Goal: Task Accomplishment & Management: Manage account settings

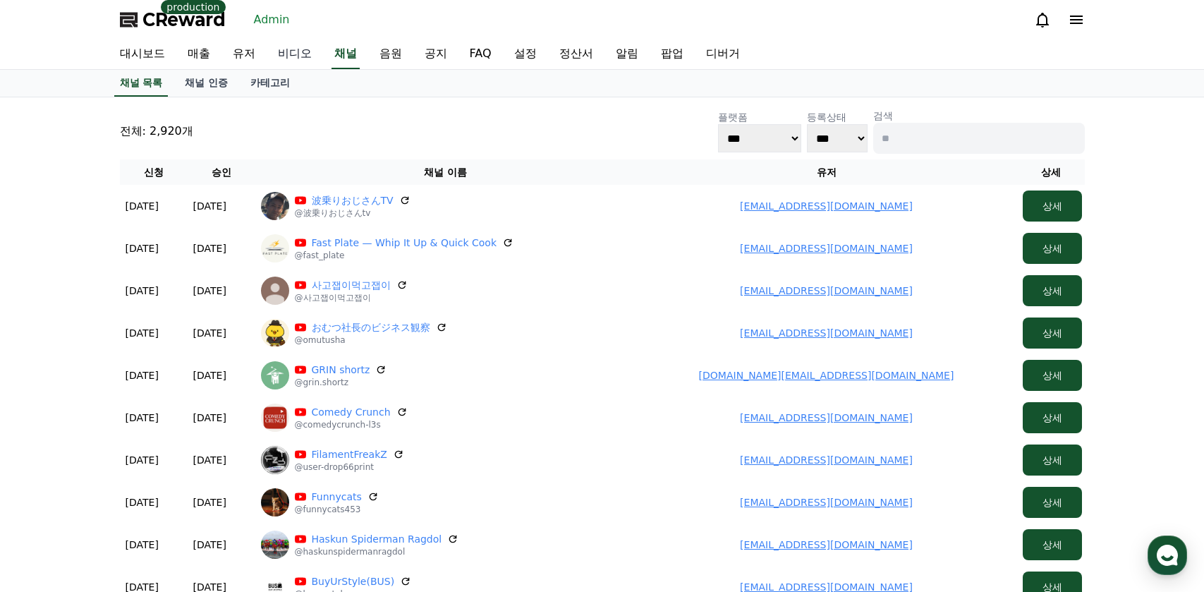
click at [305, 60] on link "비디오" at bounding box center [295, 54] width 56 height 30
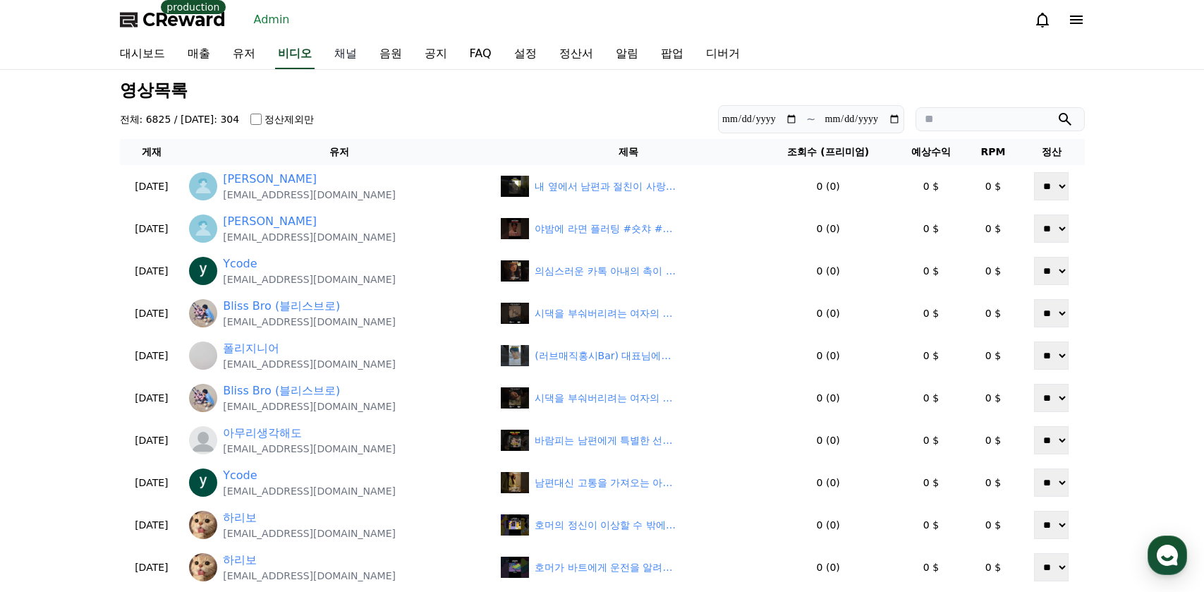
click at [349, 56] on link "채널" at bounding box center [345, 54] width 45 height 30
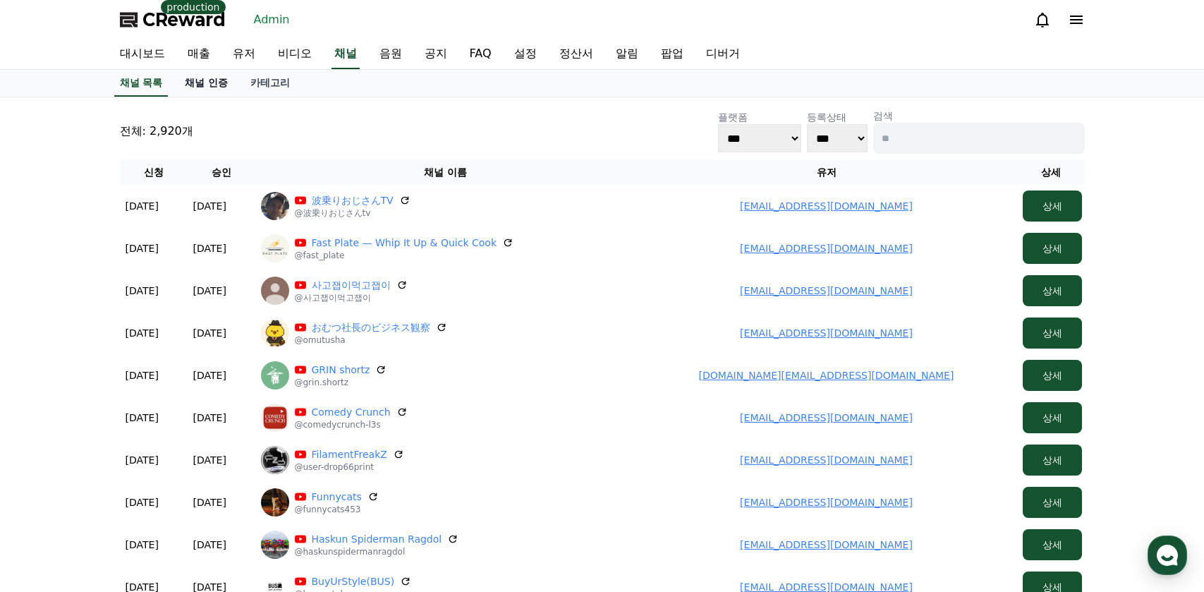
click at [216, 81] on link "채널 인증" at bounding box center [206, 83] width 66 height 27
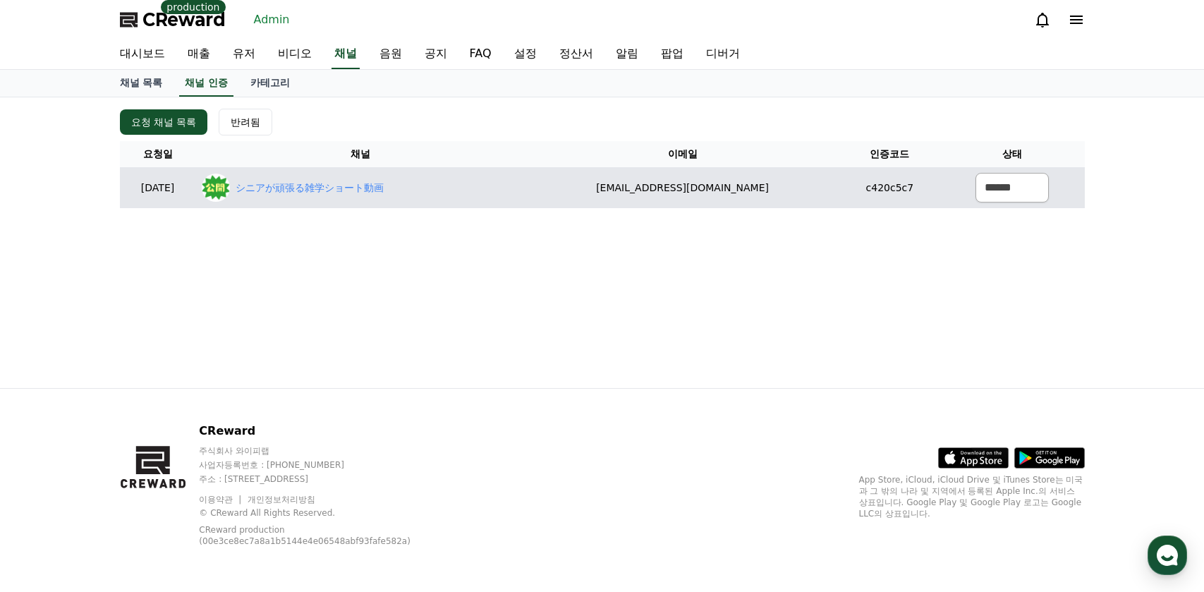
click at [355, 176] on div "シニアが頑張る雑学ショート動画" at bounding box center [361, 187] width 318 height 28
click at [355, 181] on link "シニアが頑張る雑学ショート動画" at bounding box center [310, 188] width 148 height 15
drag, startPoint x: 645, startPoint y: 190, endPoint x: 789, endPoint y: 190, distance: 144.6
click at [760, 193] on td "[EMAIL_ADDRESS][DOMAIN_NAME]" at bounding box center [682, 187] width 314 height 41
copy td "[EMAIL_ADDRESS][DOMAIN_NAME]"
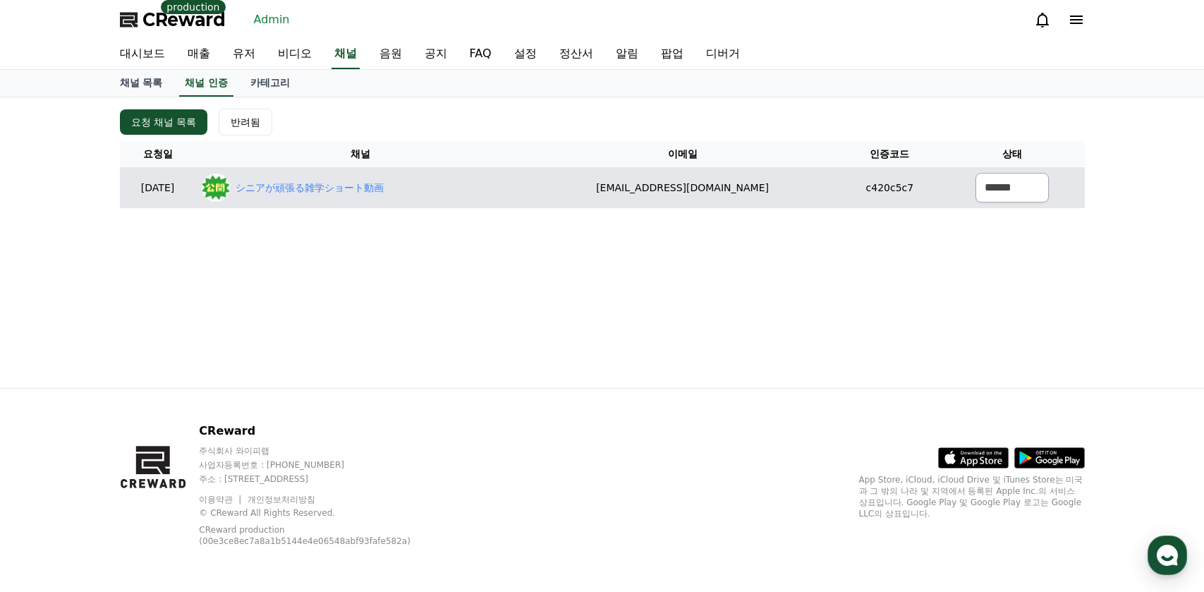
click at [821, 183] on tr "[DATE] 09-12 シニアが頑張る雑学ショート動画 [EMAIL_ADDRESS][DOMAIN_NAME] c420c5c7 ****** *** *…" at bounding box center [602, 187] width 965 height 41
drag, startPoint x: 666, startPoint y: 190, endPoint x: 776, endPoint y: 189, distance: 109.3
click at [776, 189] on td "[EMAIL_ADDRESS][DOMAIN_NAME]" at bounding box center [682, 187] width 314 height 41
copy td "[EMAIL_ADDRESS][DOMAIN_NAME]"
click at [991, 188] on select "****** *** ***" at bounding box center [1011, 188] width 73 height 30
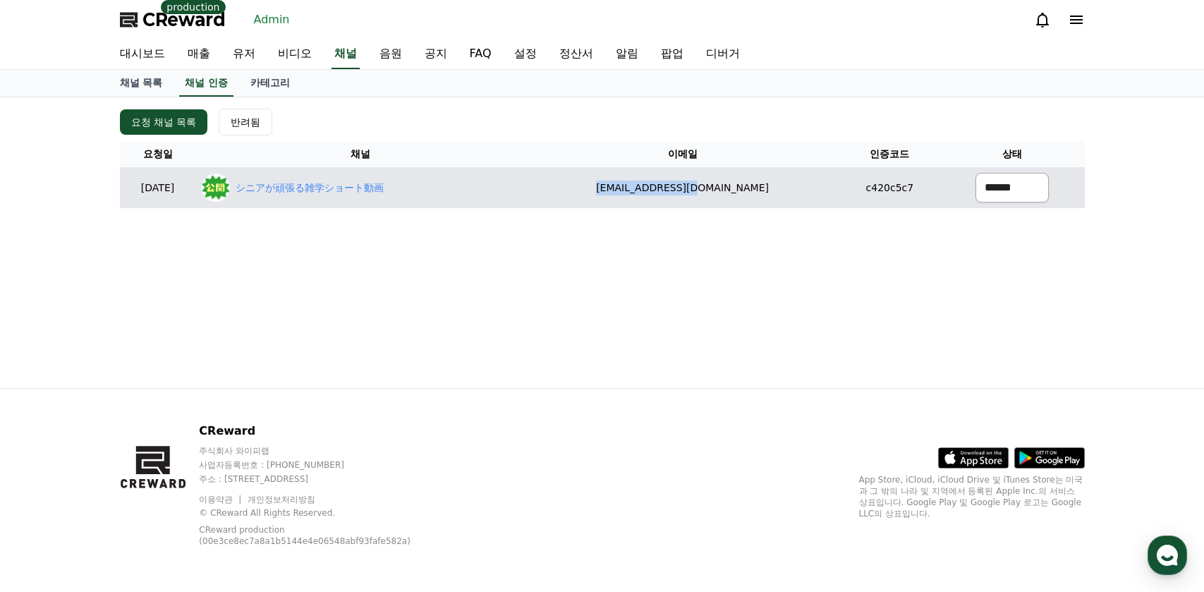
select select "********"
click at [975, 173] on select "****** *** ***" at bounding box center [1011, 188] width 73 height 30
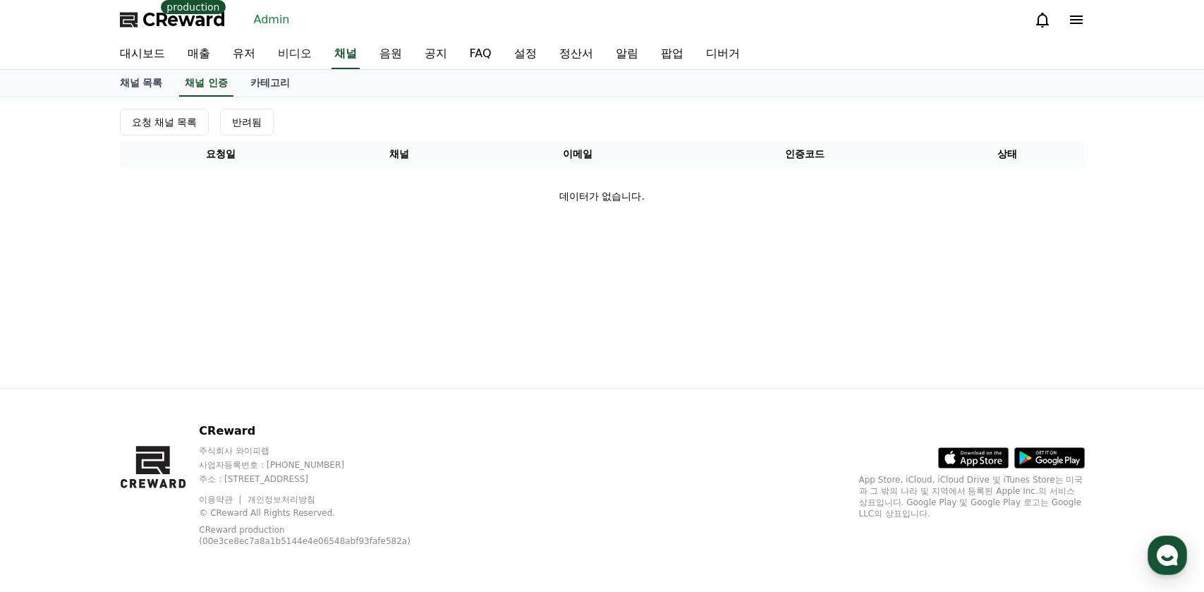
click at [267, 54] on link "비디오" at bounding box center [295, 54] width 56 height 30
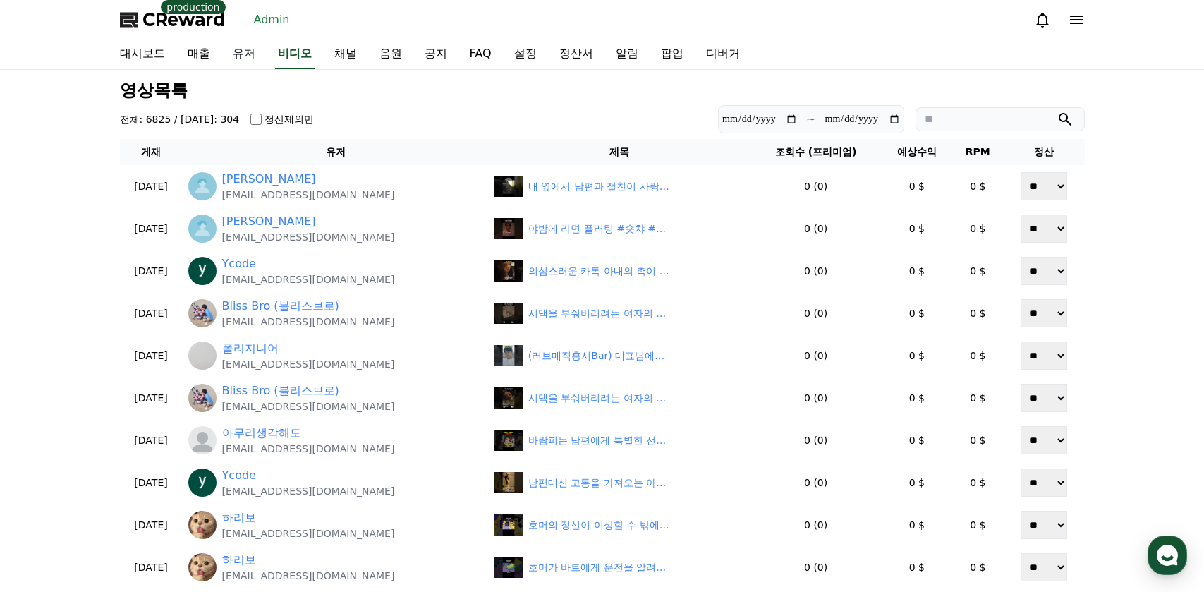
click at [239, 57] on link "유저" at bounding box center [243, 54] width 45 height 30
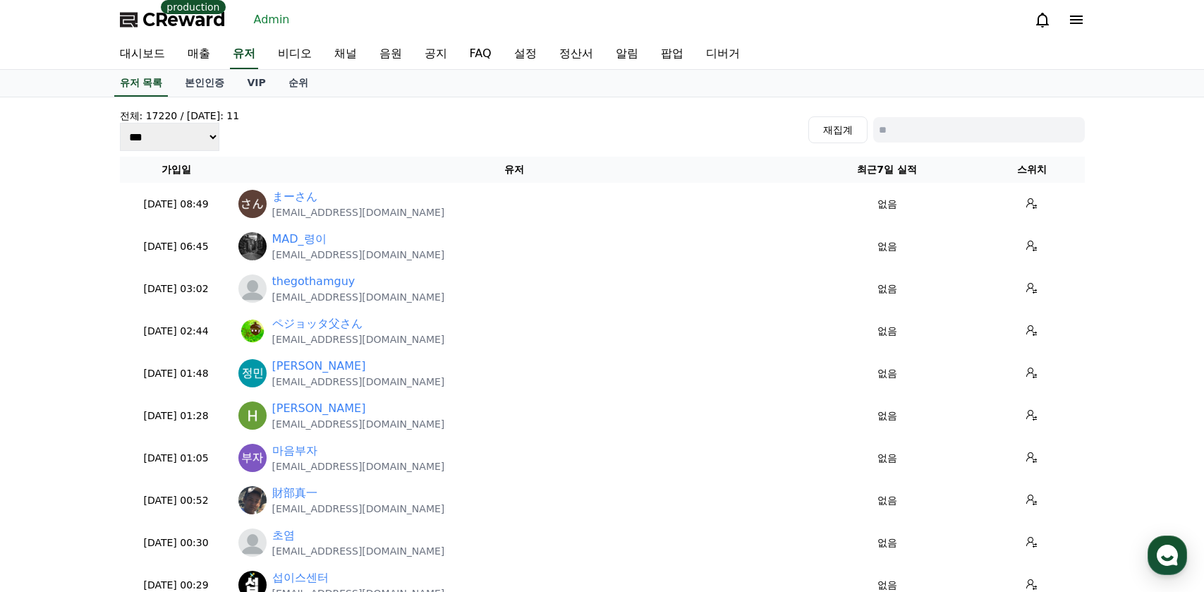
click at [1023, 130] on input at bounding box center [979, 129] width 212 height 25
paste input "**********"
type input "**********"
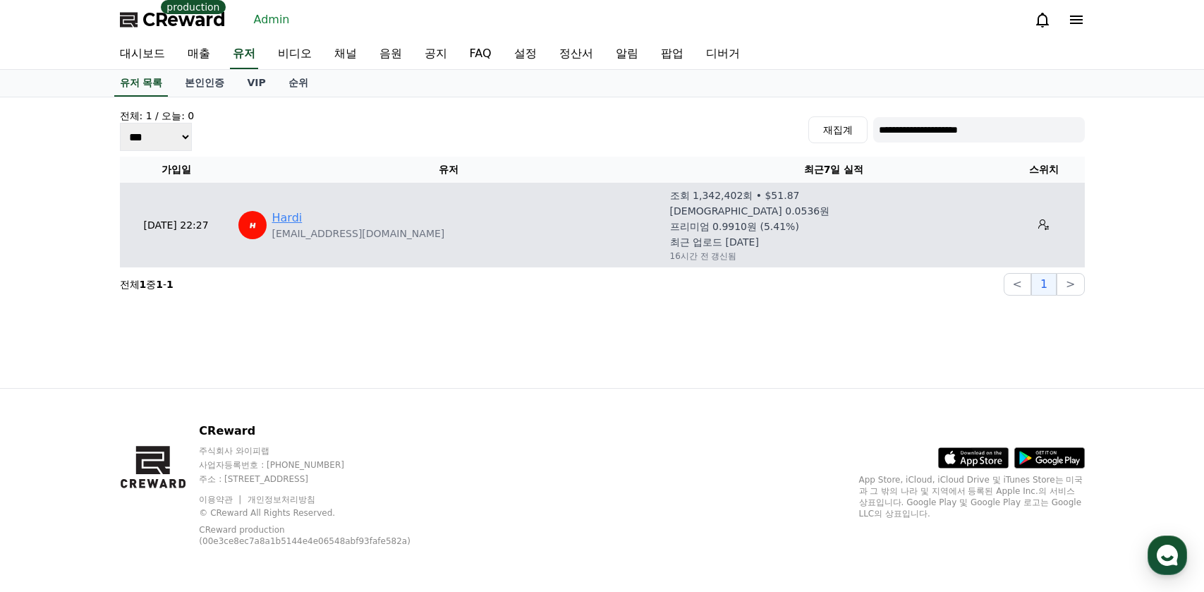
click at [280, 221] on link "Hardi" at bounding box center [287, 217] width 30 height 17
click at [296, 218] on link "Hardi" at bounding box center [287, 217] width 30 height 17
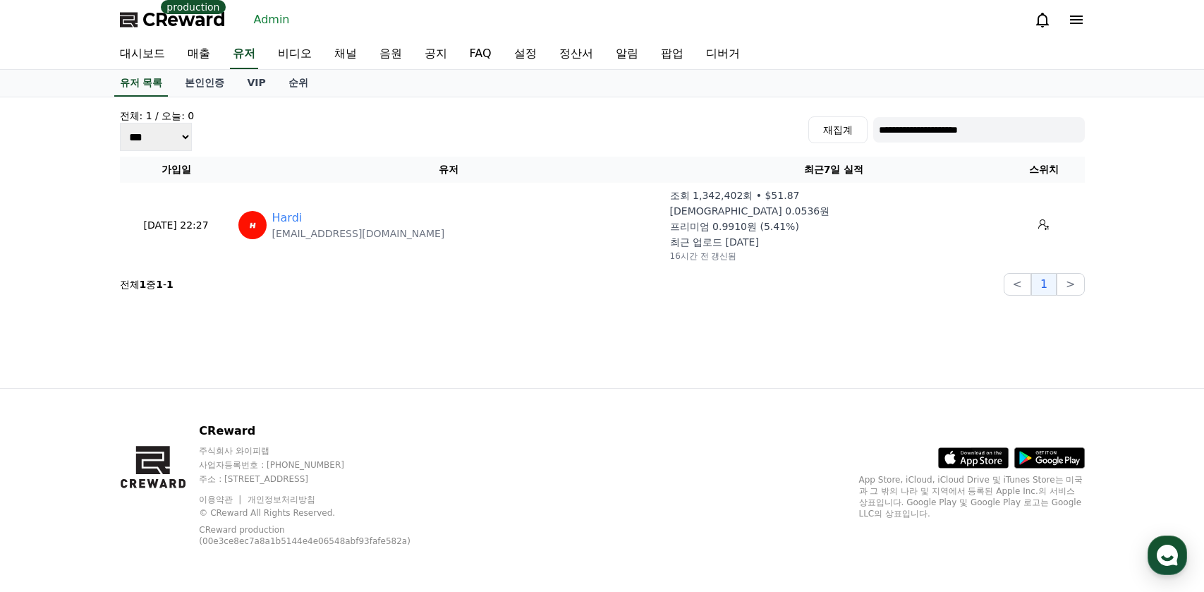
click at [195, 28] on span "CReward" at bounding box center [183, 19] width 83 height 23
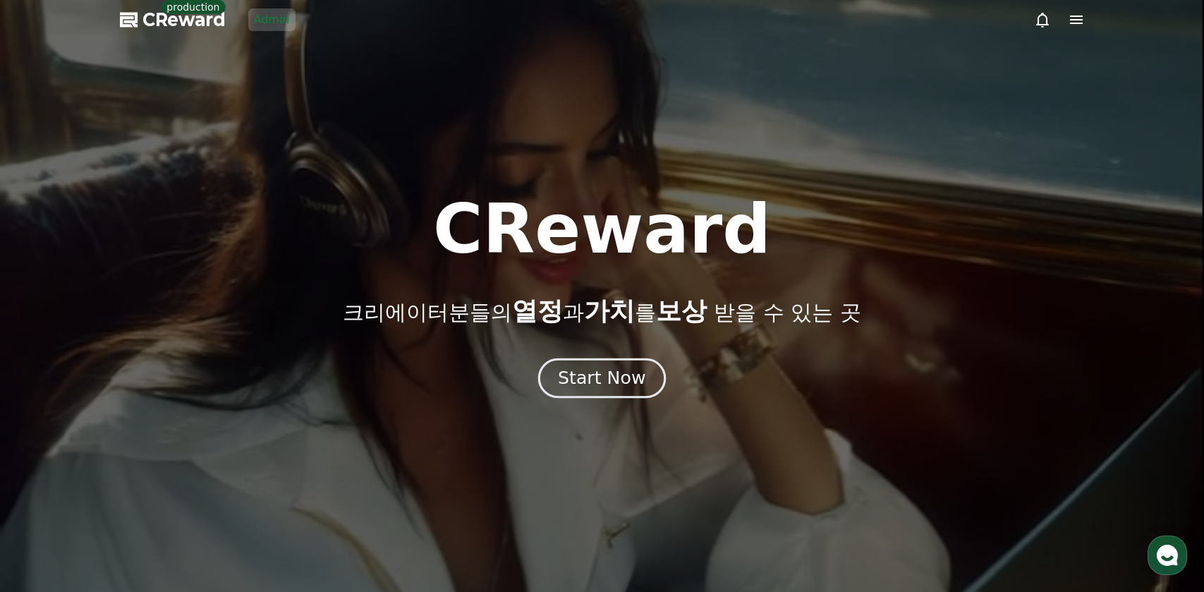
click at [593, 361] on button "Start Now" at bounding box center [602, 378] width 128 height 40
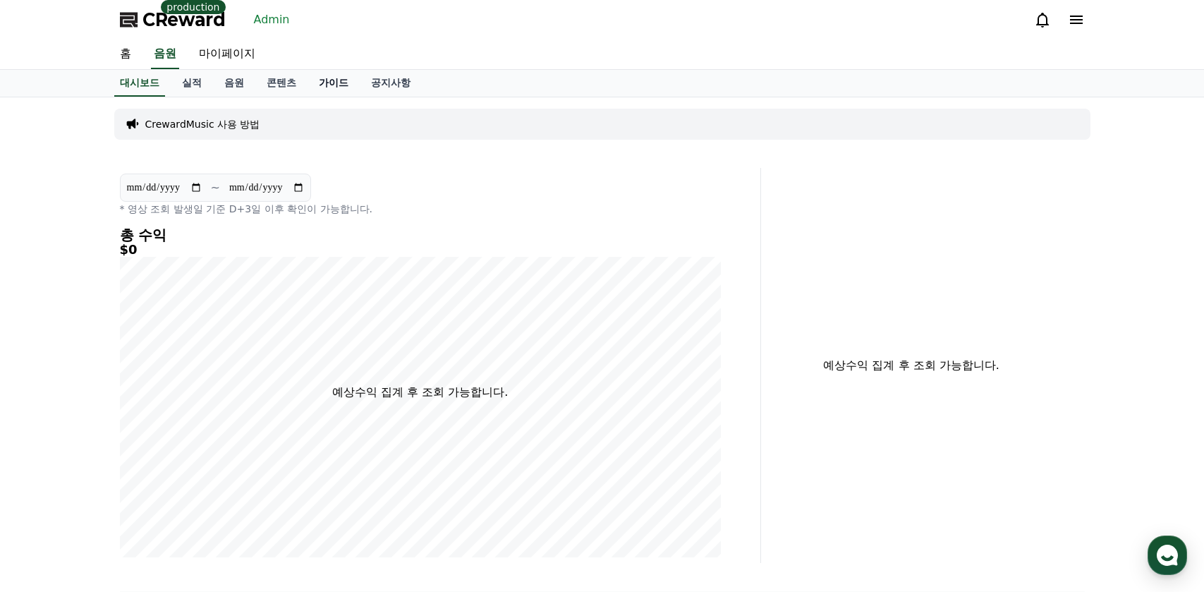
click at [346, 90] on link "가이드" at bounding box center [333, 83] width 52 height 27
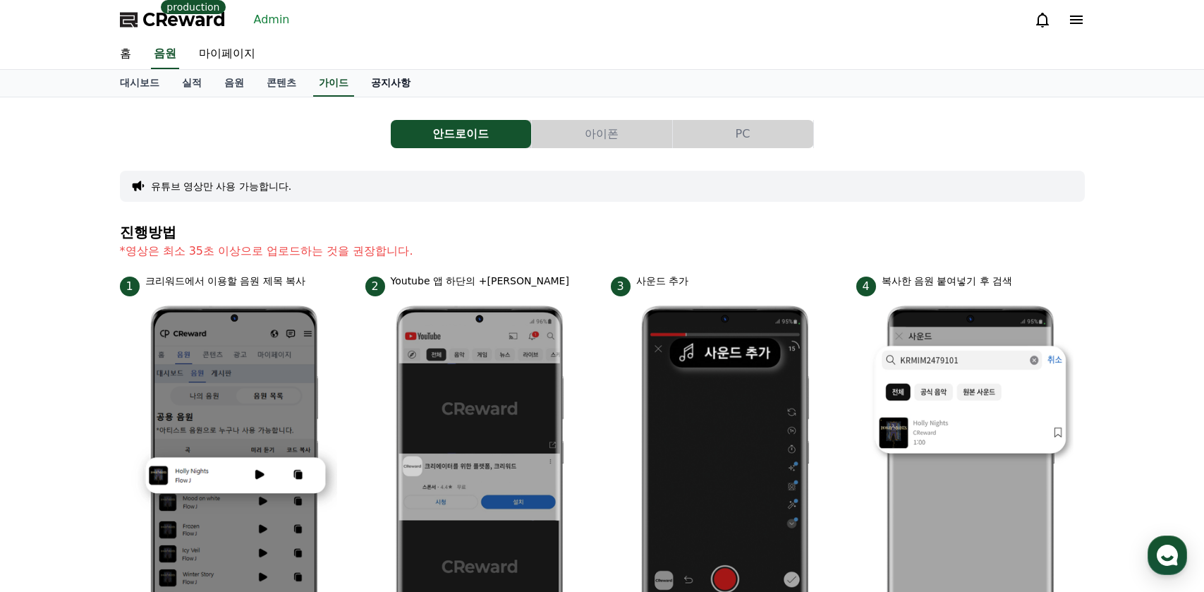
click at [384, 83] on link "공지사항" at bounding box center [391, 83] width 62 height 27
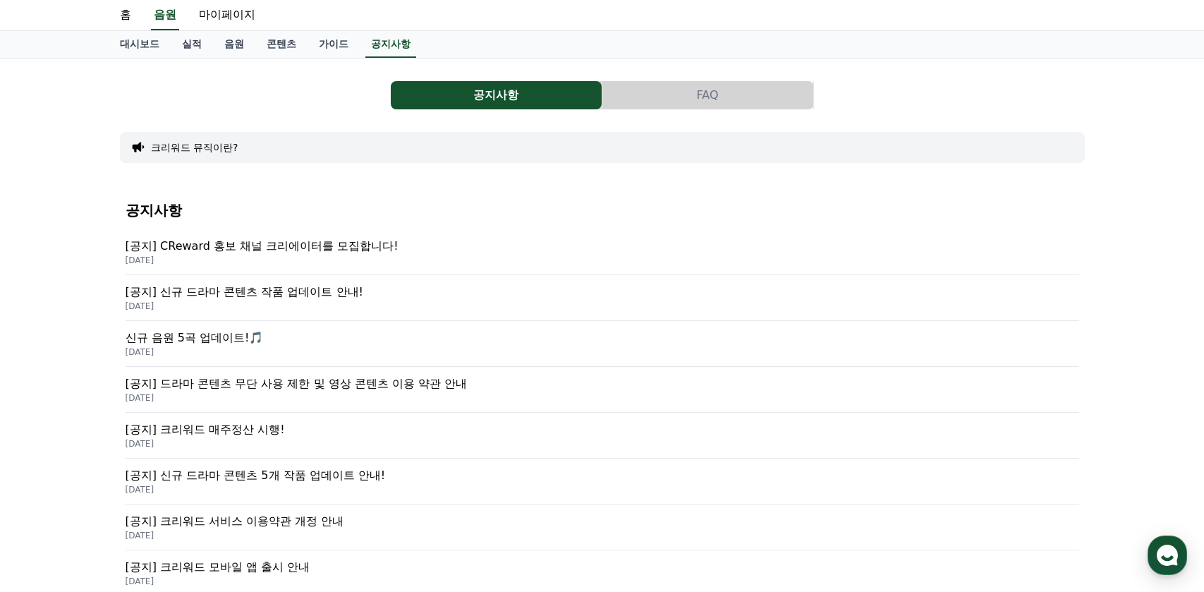
scroll to position [71, 0]
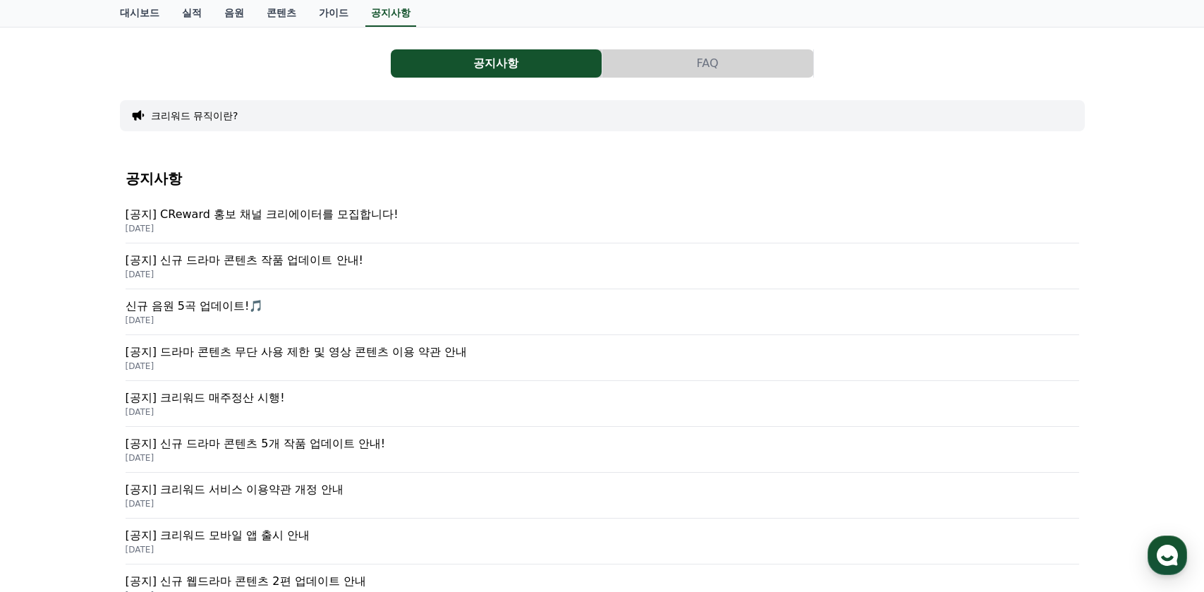
click at [359, 355] on p "[공지] 드라마 콘텐츠 무단 사용 제한 및 영상 콘텐츠 이용 약관 안내" at bounding box center [602, 351] width 953 height 17
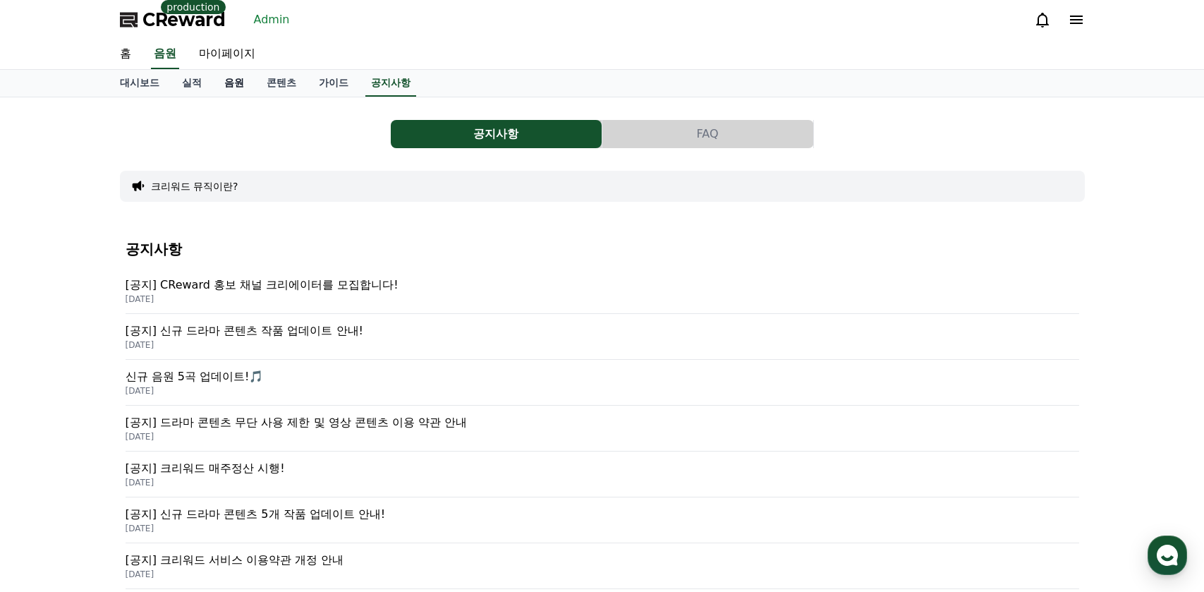
click at [219, 80] on link "음원" at bounding box center [234, 83] width 42 height 27
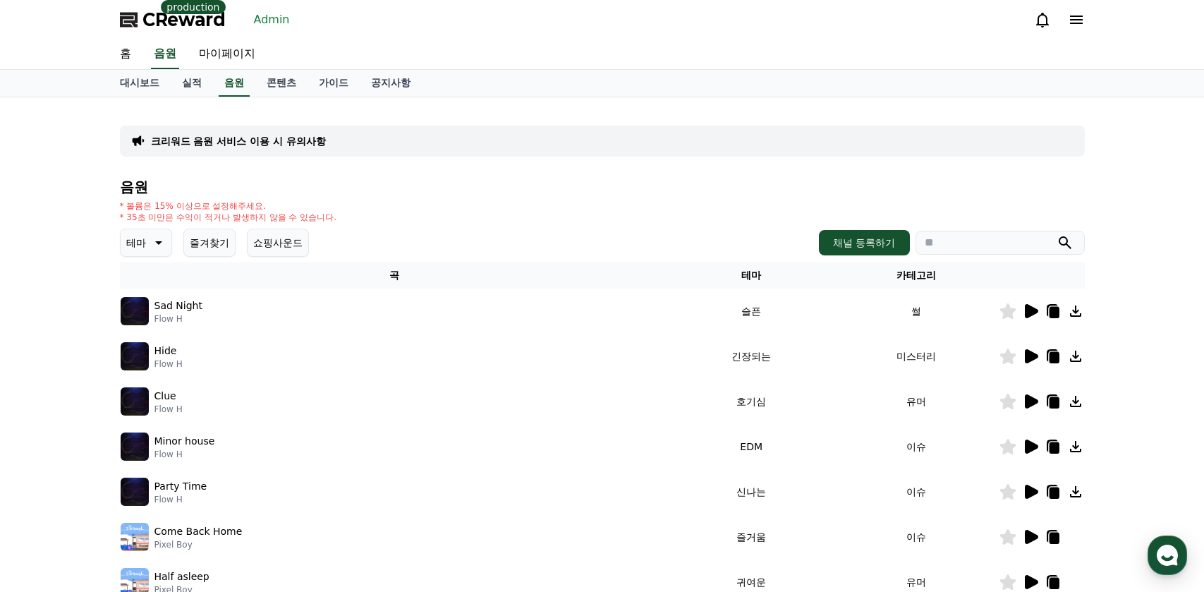
click at [278, 146] on p "크리워드 음원 서비스 이용 시 유의사항" at bounding box center [238, 141] width 175 height 14
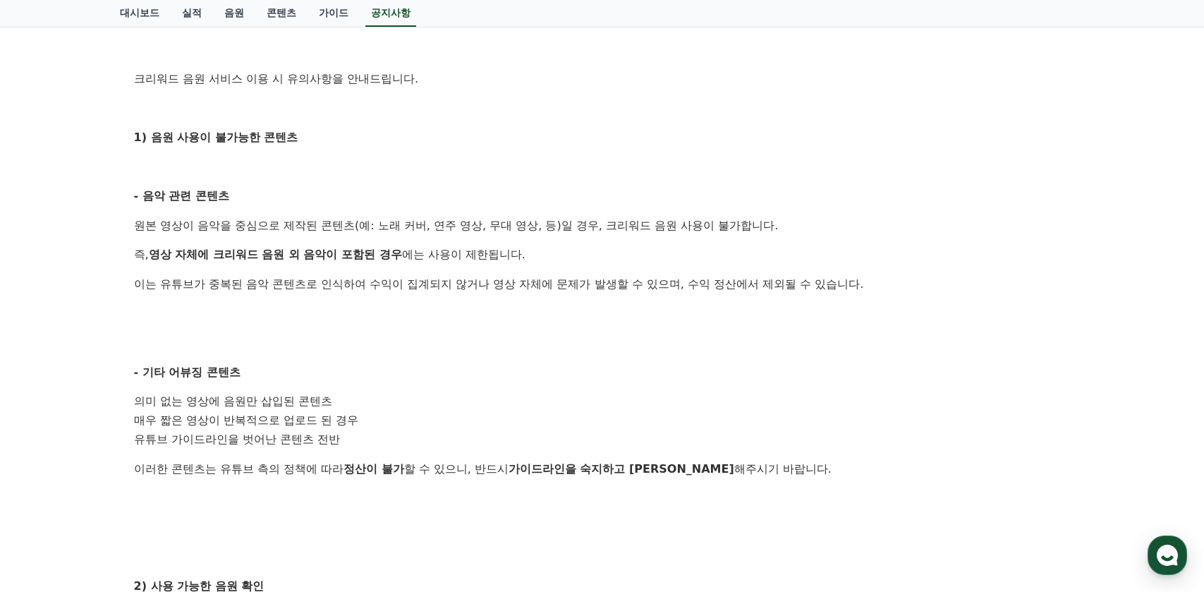
scroll to position [282, 0]
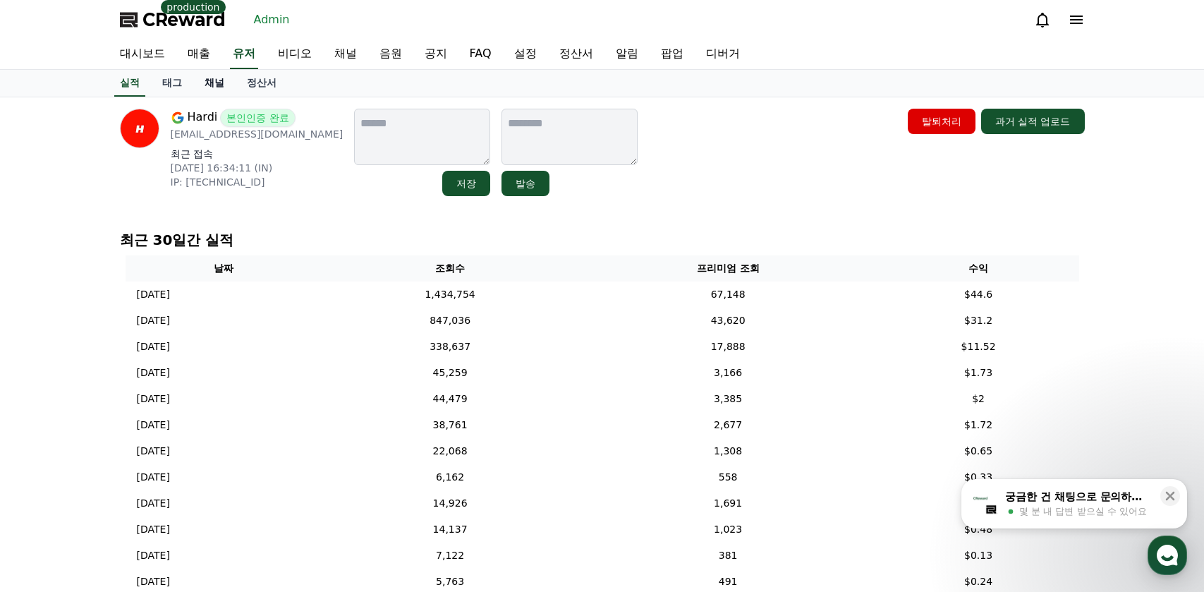
click at [220, 81] on link "채널" at bounding box center [214, 83] width 42 height 27
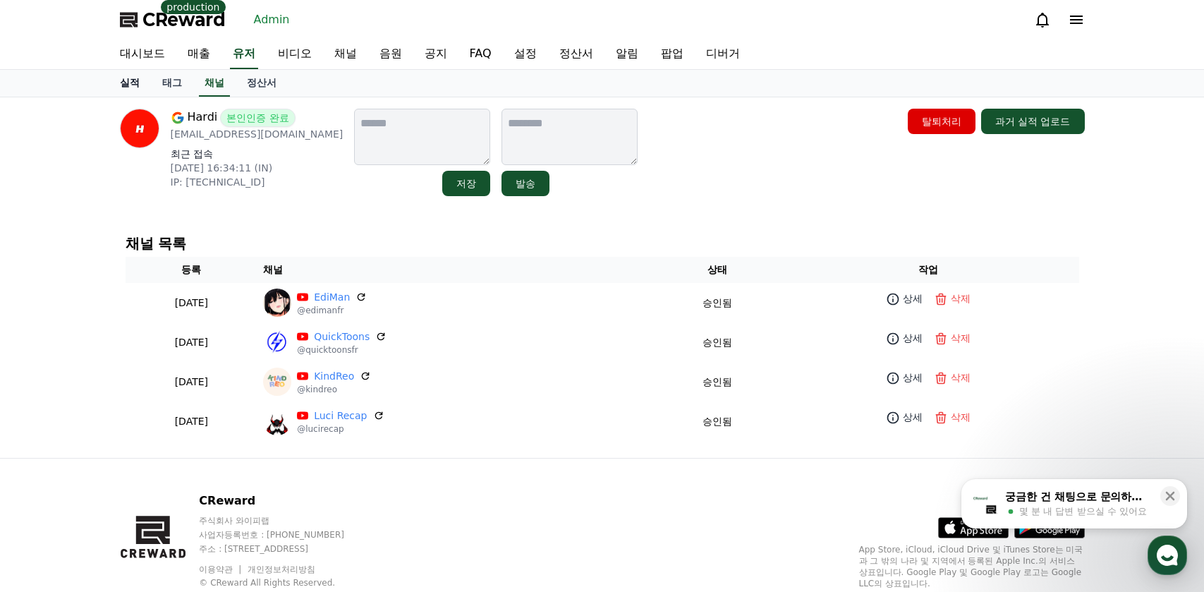
click at [130, 87] on link "실적" at bounding box center [130, 83] width 42 height 27
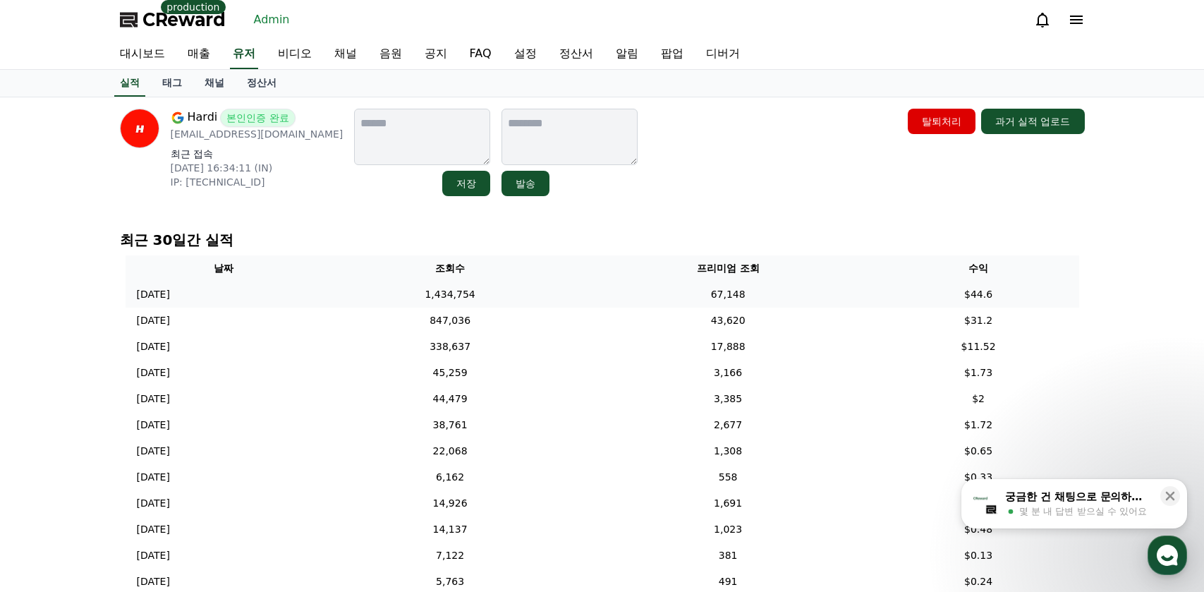
click at [745, 293] on td "67,148" at bounding box center [728, 294] width 300 height 26
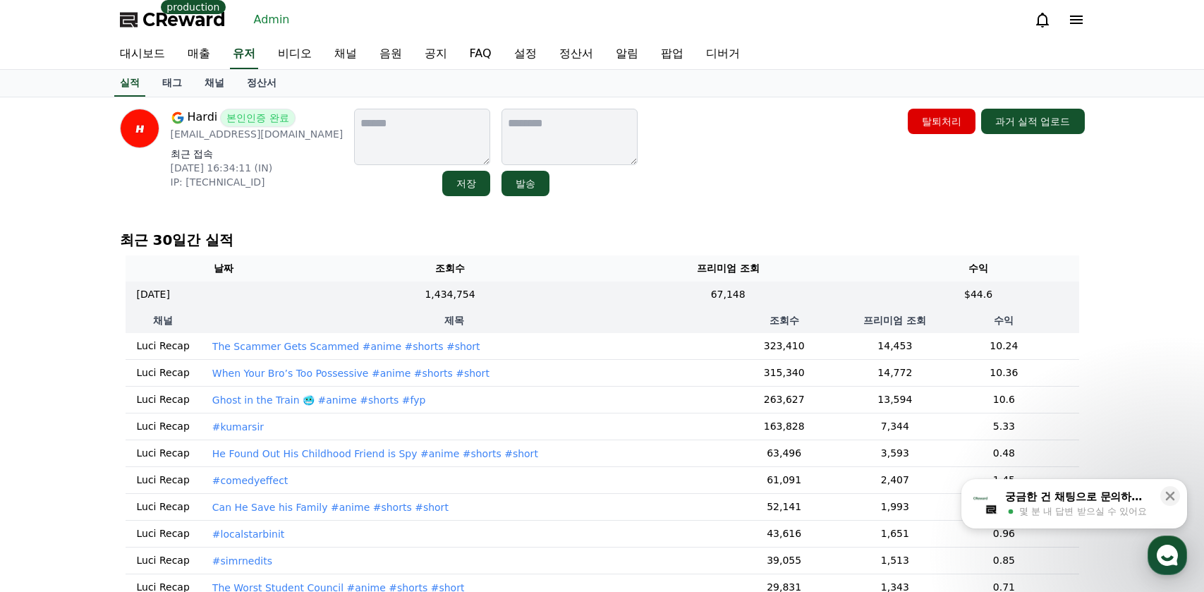
click at [387, 348] on p "The Scammer Gets Scammed #anime #shorts #short" at bounding box center [346, 346] width 268 height 14
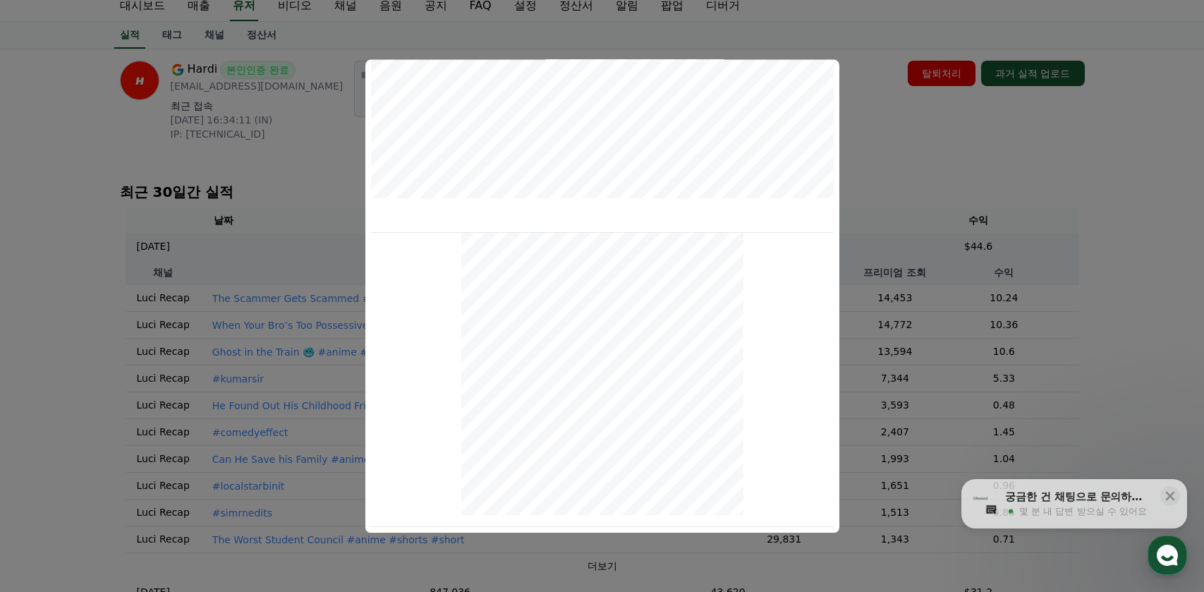
scroll to position [71, 0]
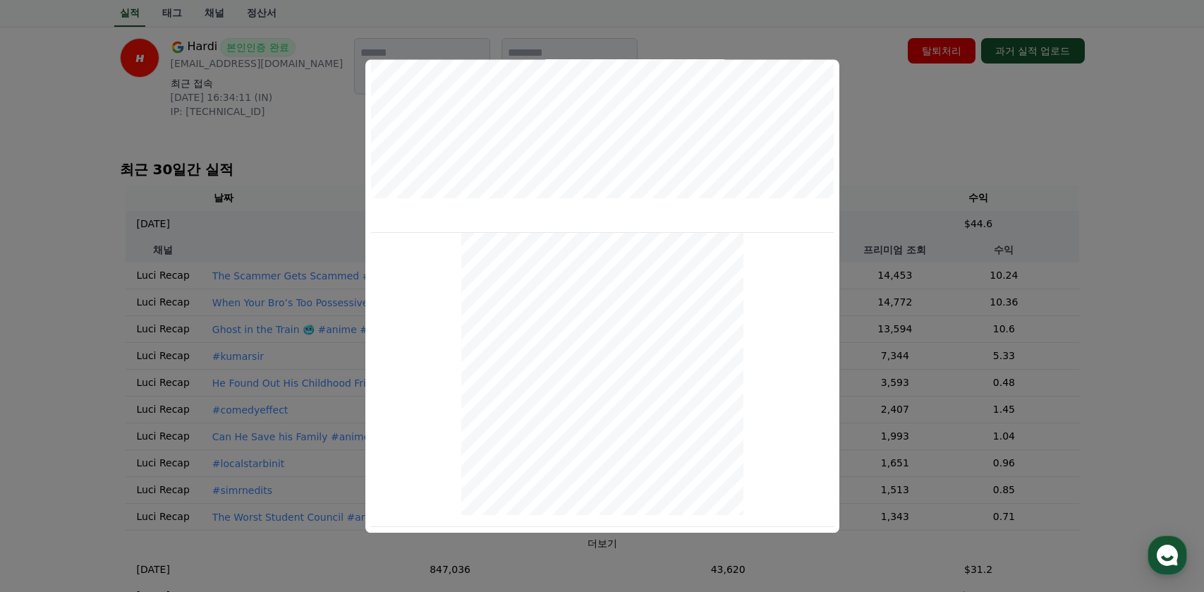
click at [920, 146] on button "close modal" at bounding box center [602, 296] width 1204 height 592
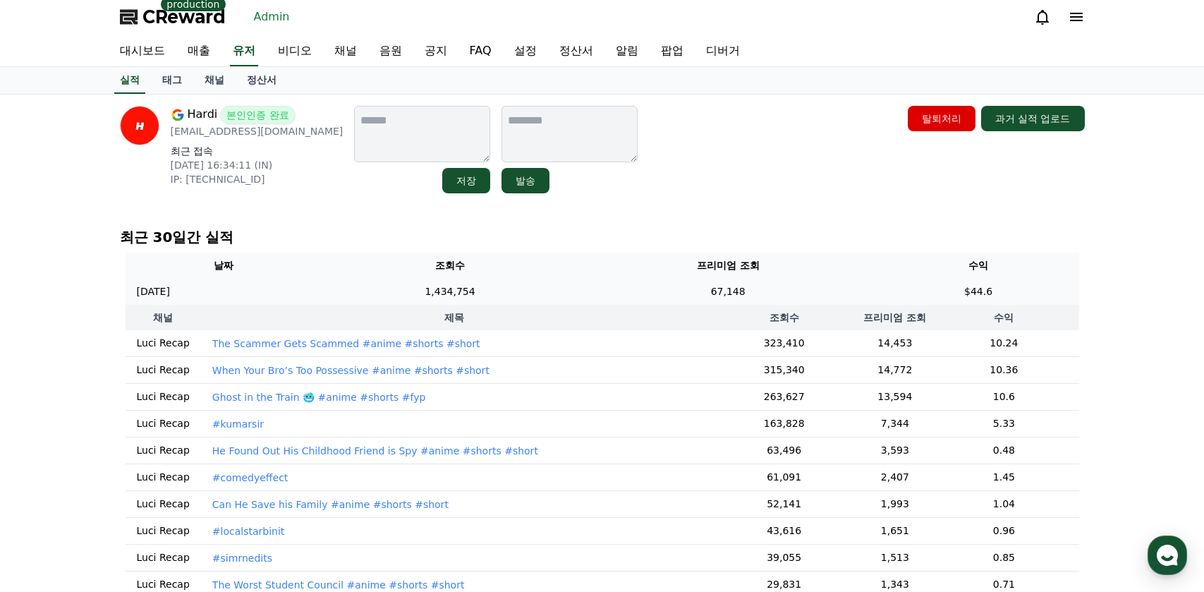
scroll to position [0, 0]
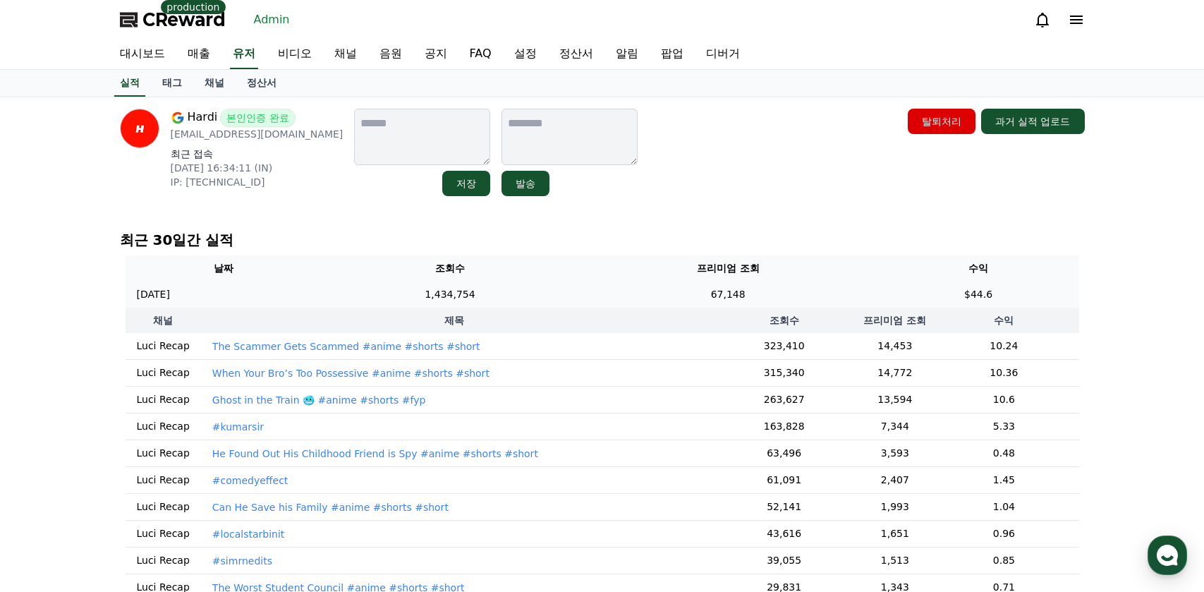
click at [546, 301] on td "1,434,754" at bounding box center [450, 294] width 256 height 26
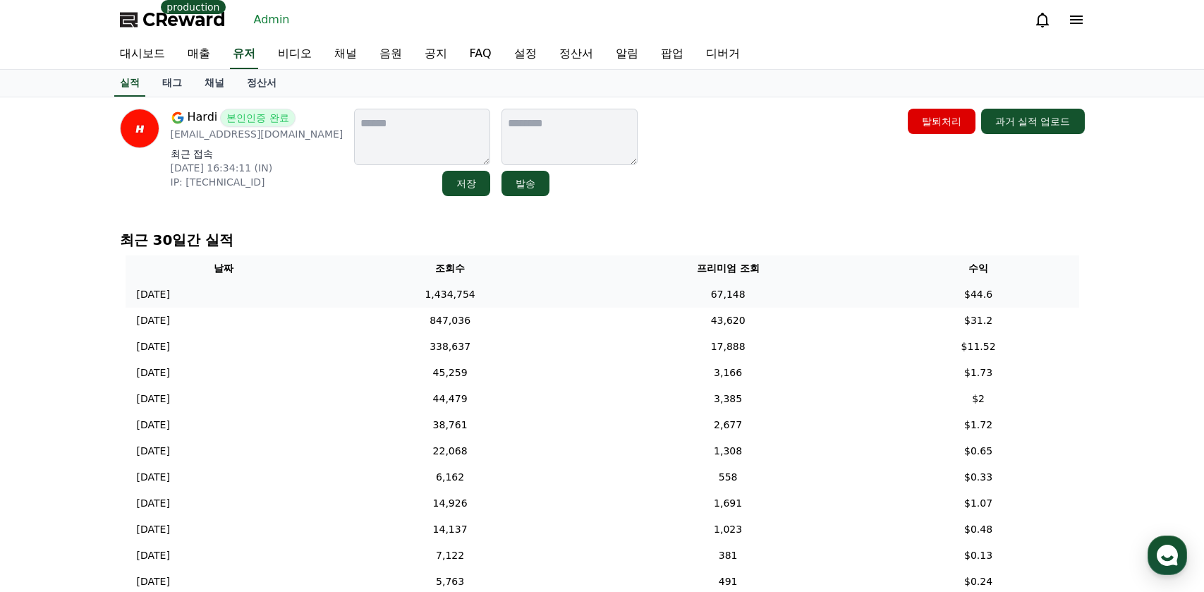
click at [762, 297] on td "67,148" at bounding box center [728, 294] width 300 height 26
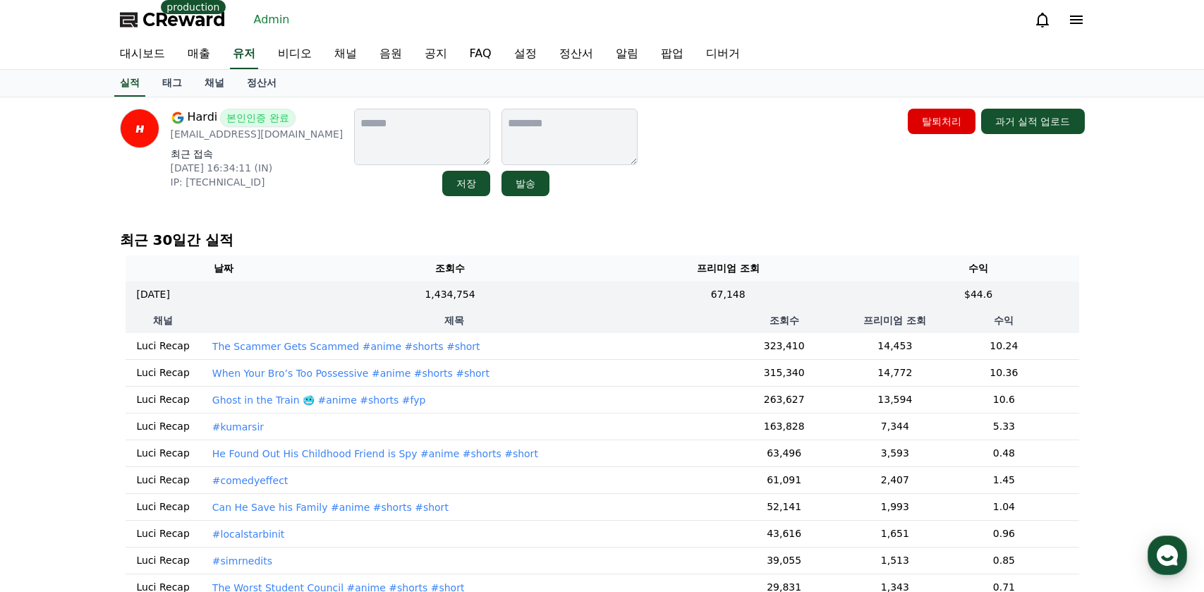
click at [329, 349] on p "The Scammer Gets Scammed #anime #shorts #short" at bounding box center [346, 346] width 268 height 14
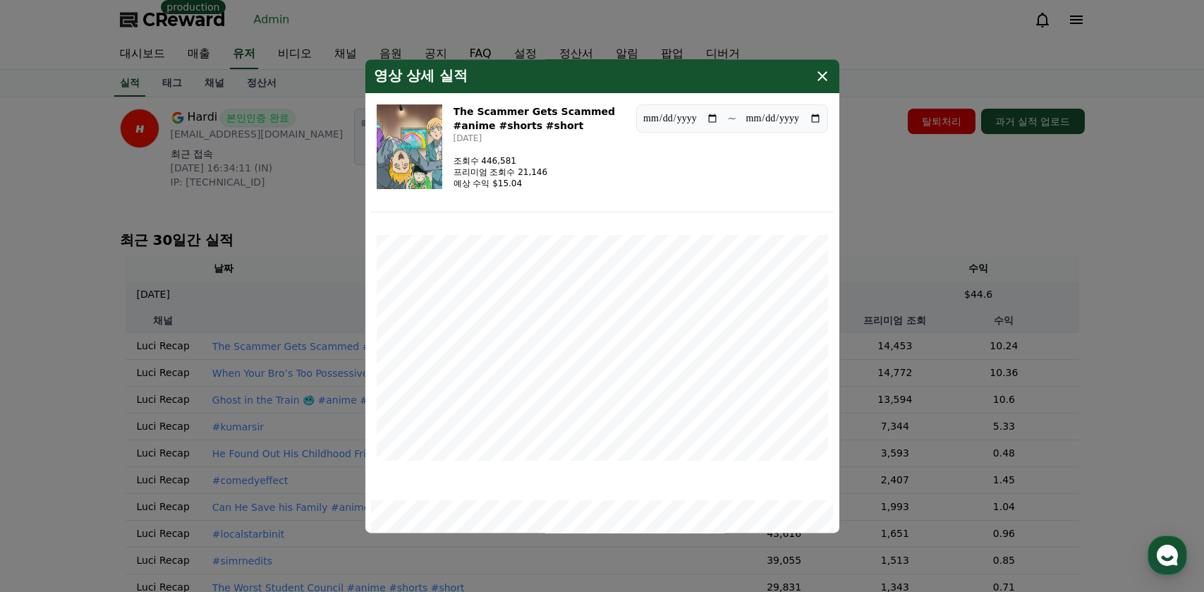
click at [425, 140] on img "modal" at bounding box center [410, 146] width 66 height 85
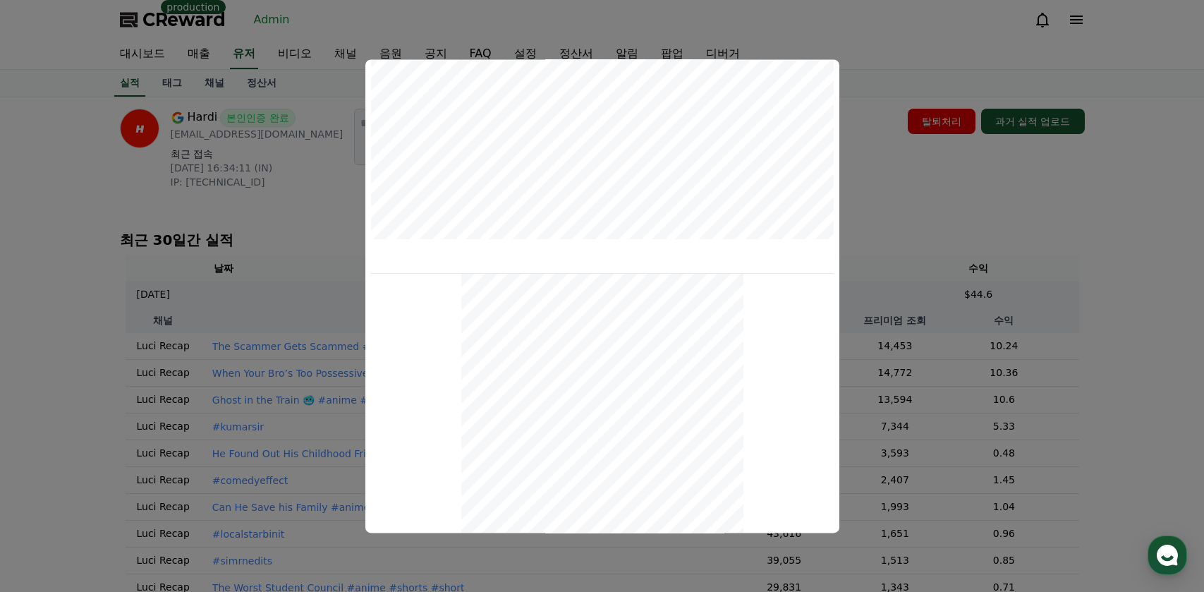
scroll to position [494, 0]
click at [915, 190] on button "close modal" at bounding box center [602, 296] width 1204 height 592
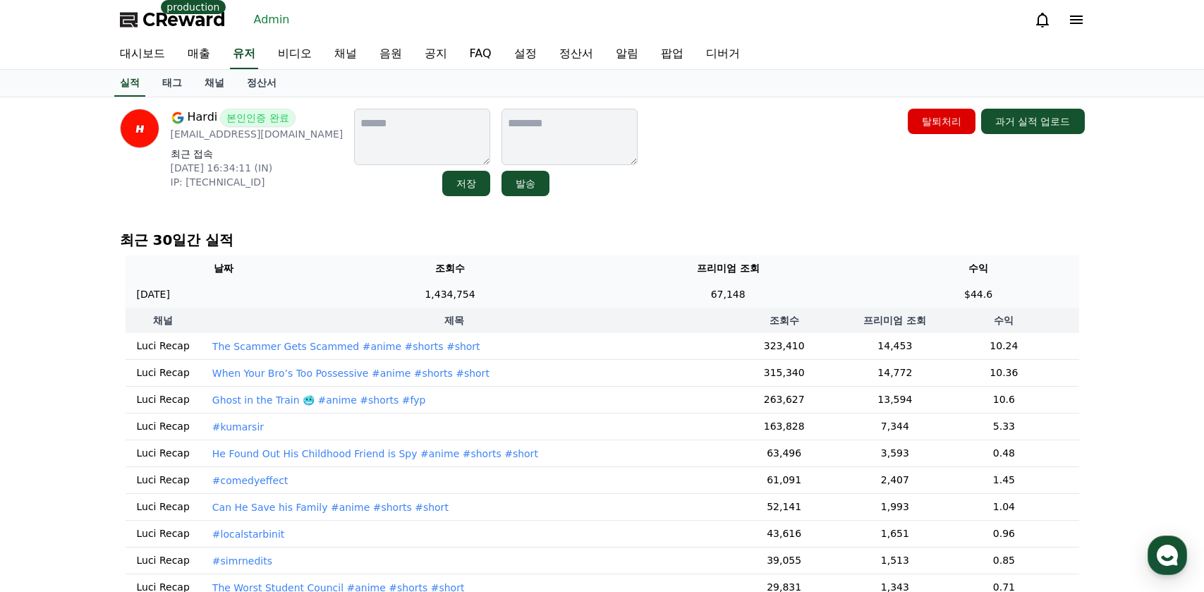
click at [709, 301] on td "67,148" at bounding box center [728, 294] width 300 height 26
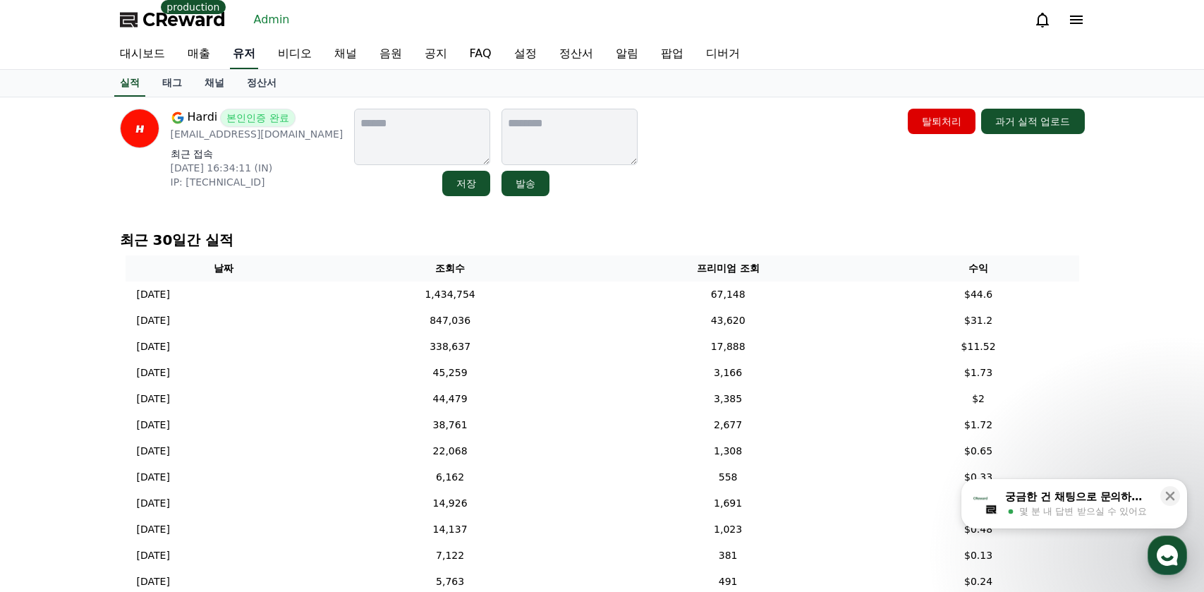
click at [251, 52] on link "유저" at bounding box center [244, 54] width 28 height 30
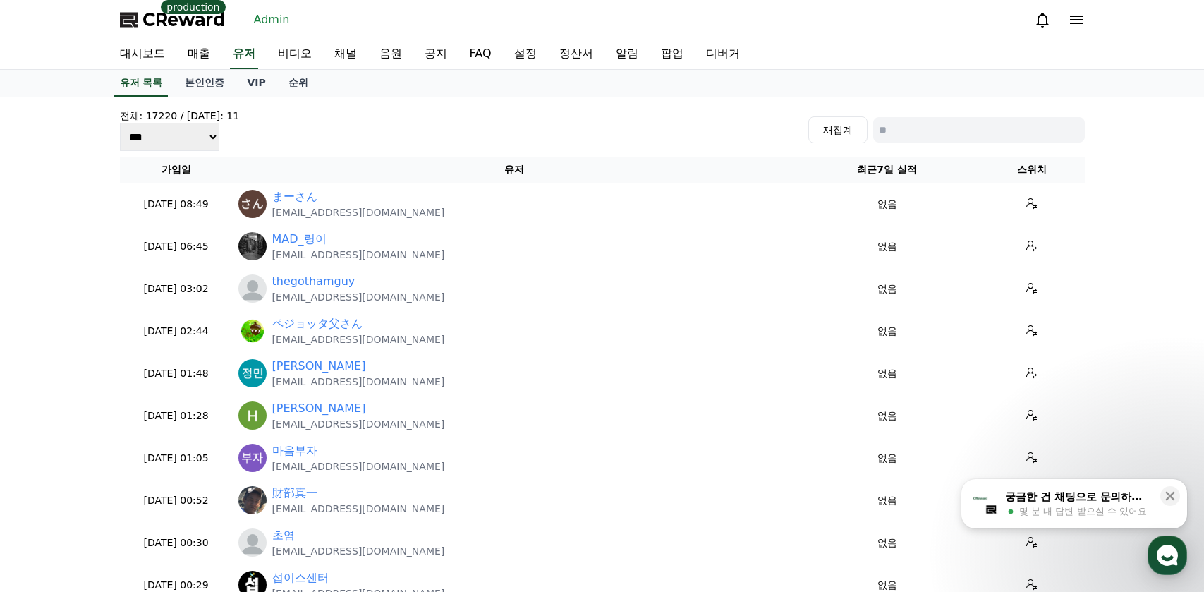
drag, startPoint x: 926, startPoint y: 113, endPoint x: 932, endPoint y: 122, distance: 10.8
click at [926, 113] on div "전체: 17220 / 오늘: 11 *** *** *** 재집계" at bounding box center [602, 130] width 965 height 42
click at [932, 123] on input at bounding box center [979, 129] width 212 height 25
paste input "**********"
type input "**********"
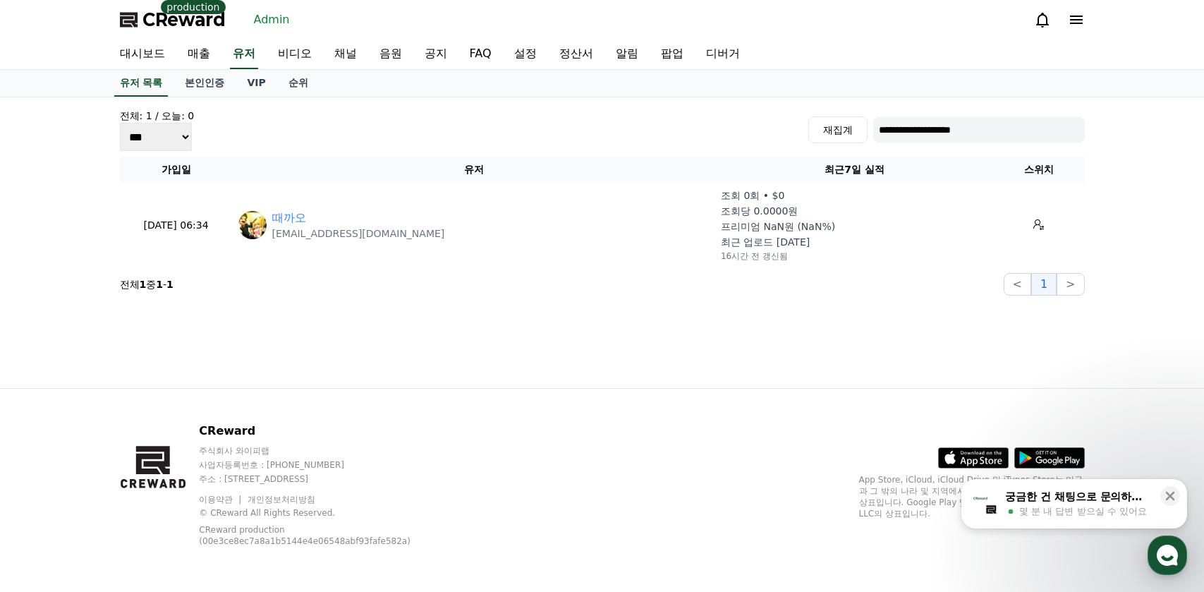
click at [260, 48] on div "대시보드 매출 유저 비디오 채널 음원 공지 FAQ 설정 정산서 알림 팝업 디버거" at bounding box center [602, 54] width 987 height 30
click at [255, 50] on link "유저" at bounding box center [244, 54] width 28 height 30
click at [216, 83] on link "본인인증" at bounding box center [204, 83] width 62 height 27
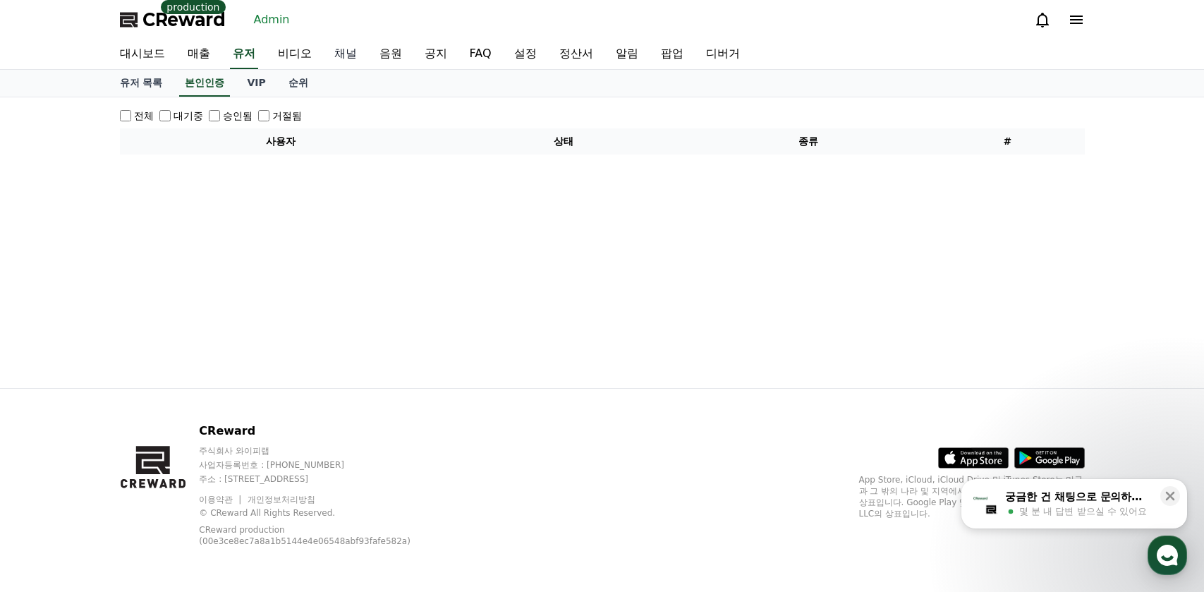
click at [344, 54] on link "채널" at bounding box center [345, 54] width 45 height 30
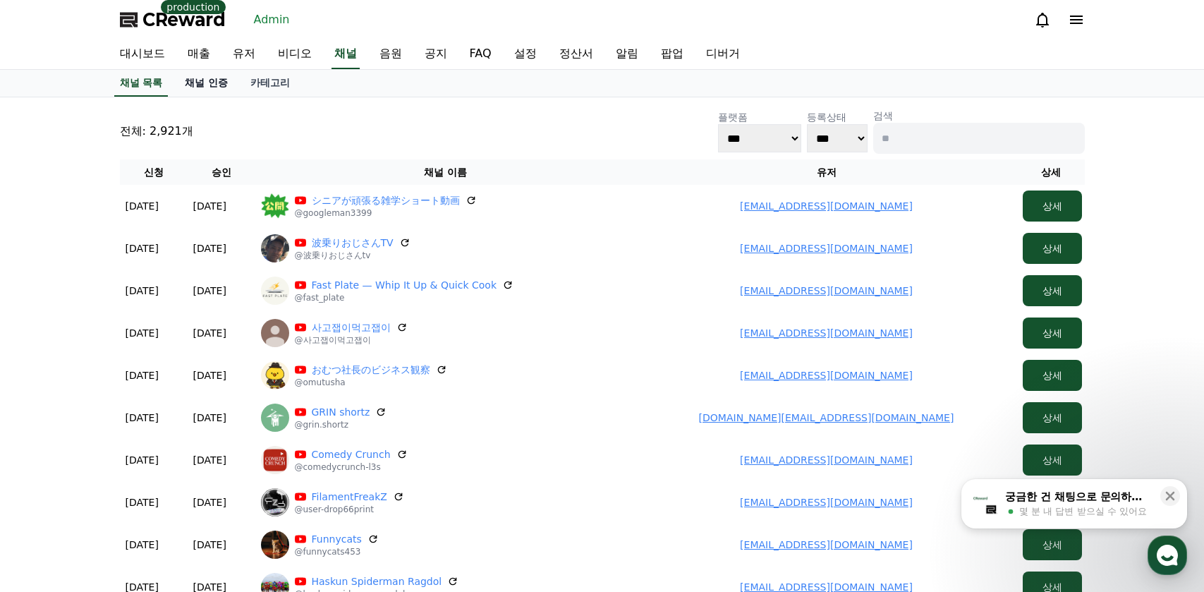
click at [223, 81] on link "채널 인증" at bounding box center [206, 83] width 66 height 27
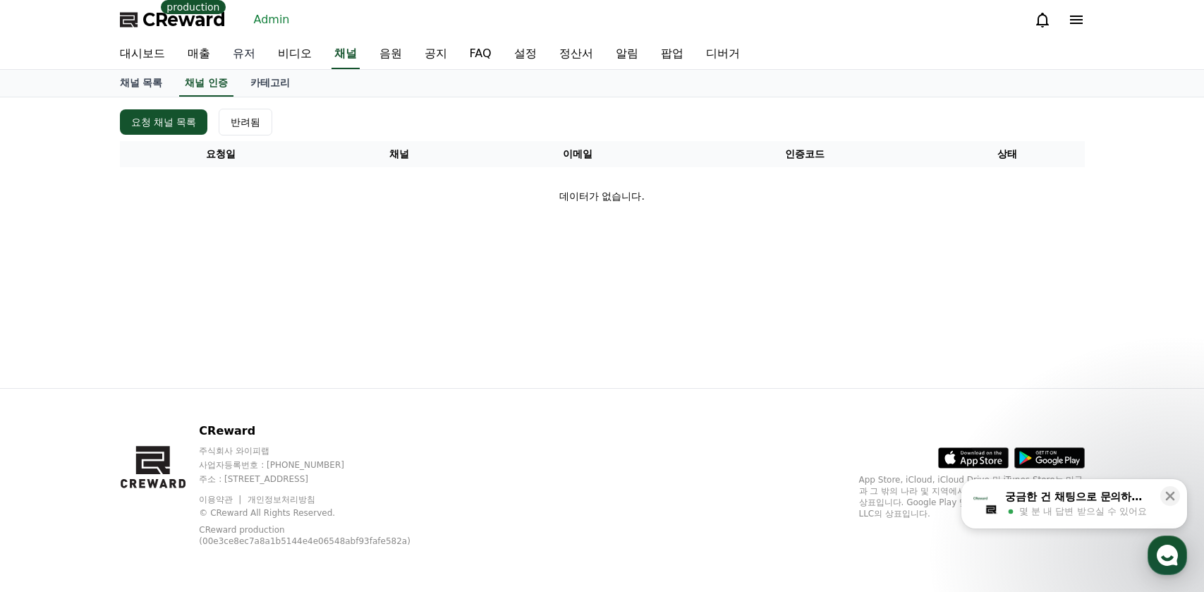
click at [247, 63] on link "유저" at bounding box center [243, 54] width 45 height 30
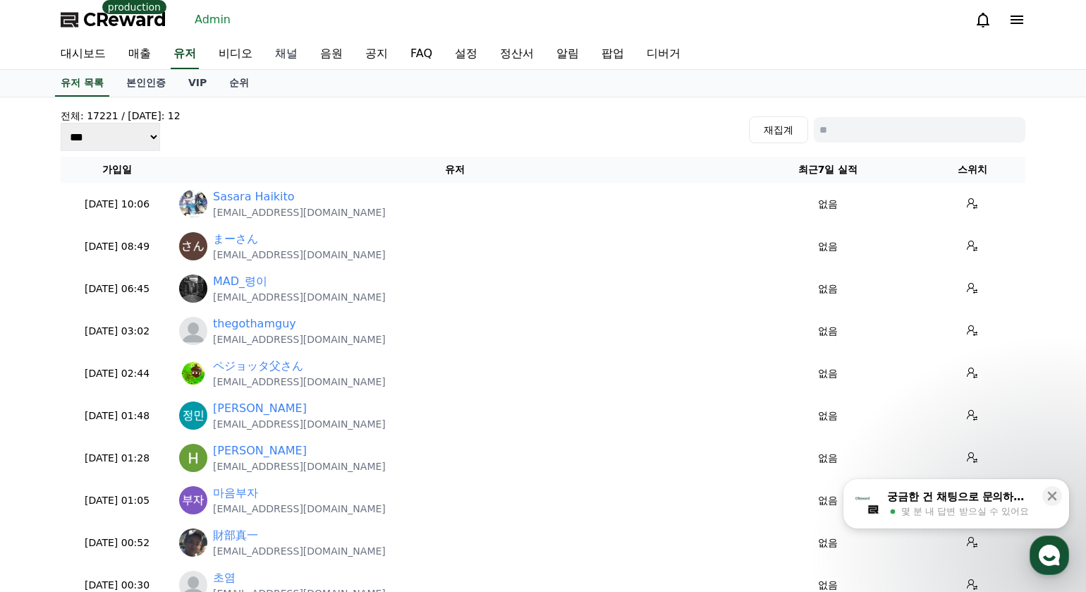
click at [291, 55] on link "채널" at bounding box center [286, 54] width 45 height 30
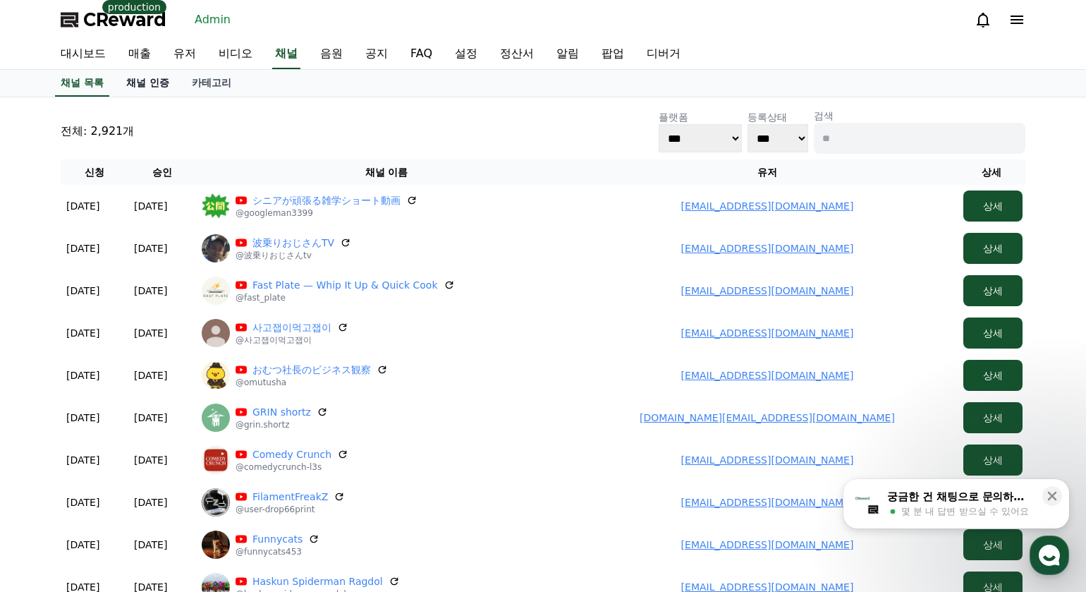
click at [154, 94] on link "채널 인증" at bounding box center [148, 83] width 66 height 27
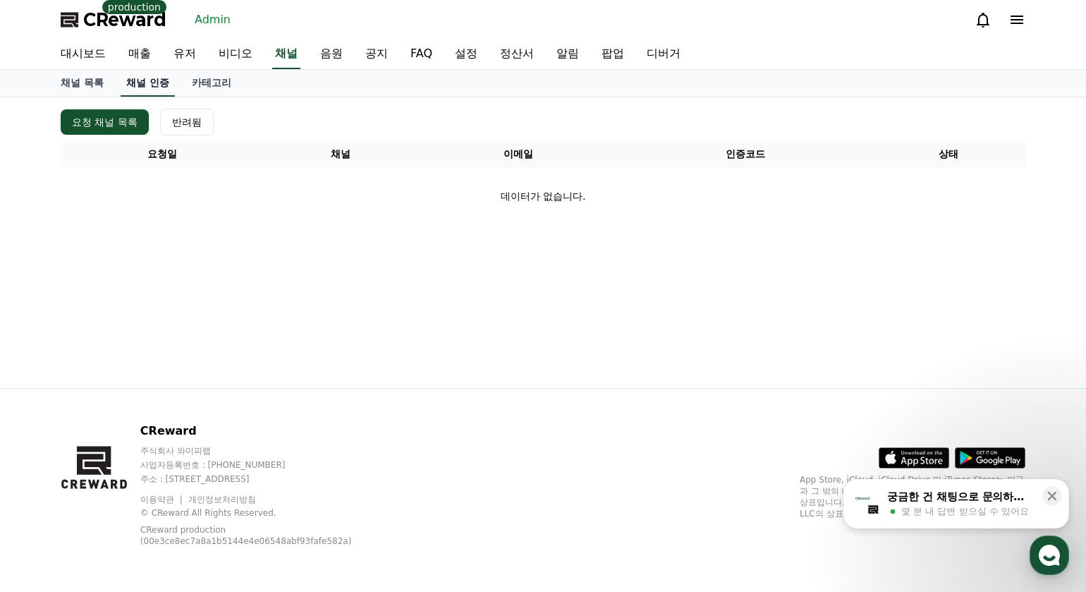
click at [90, 85] on link "채널 목록" at bounding box center [82, 83] width 66 height 27
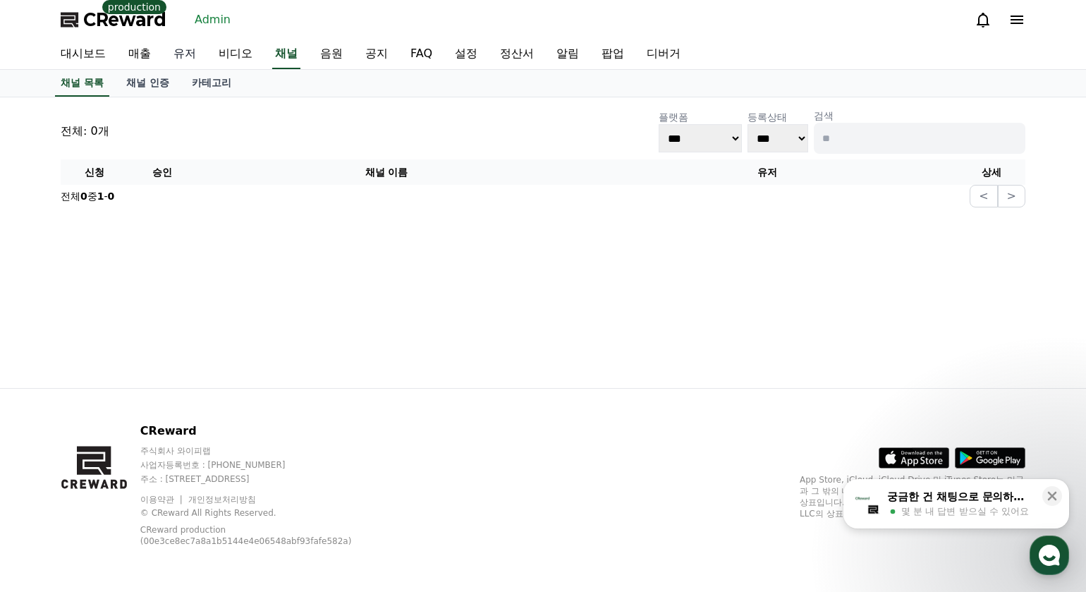
click at [201, 51] on link "유저" at bounding box center [184, 54] width 45 height 30
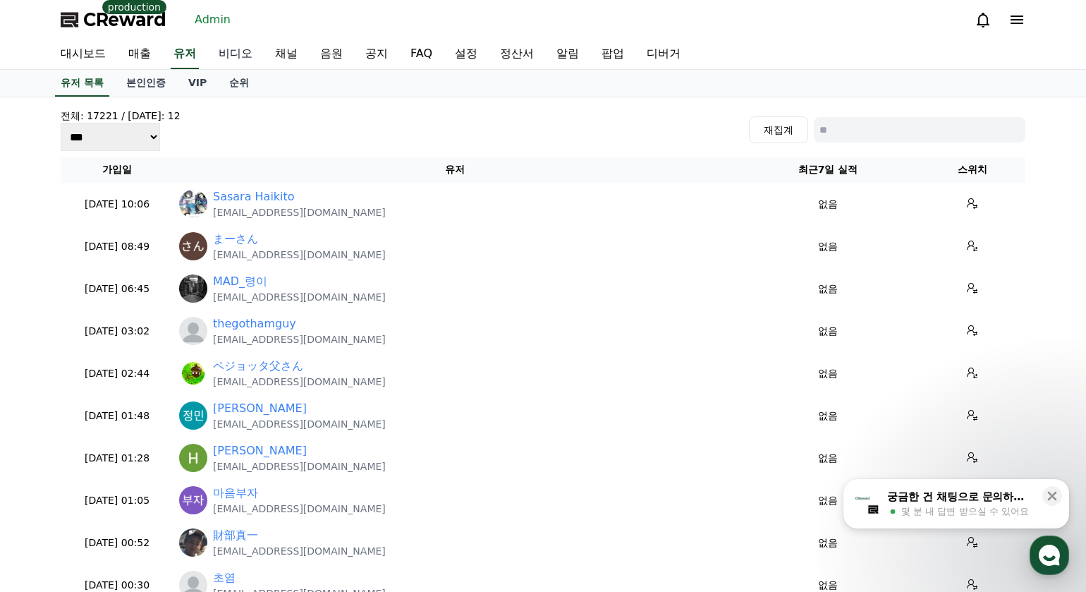
click at [236, 49] on link "비디오" at bounding box center [235, 54] width 56 height 30
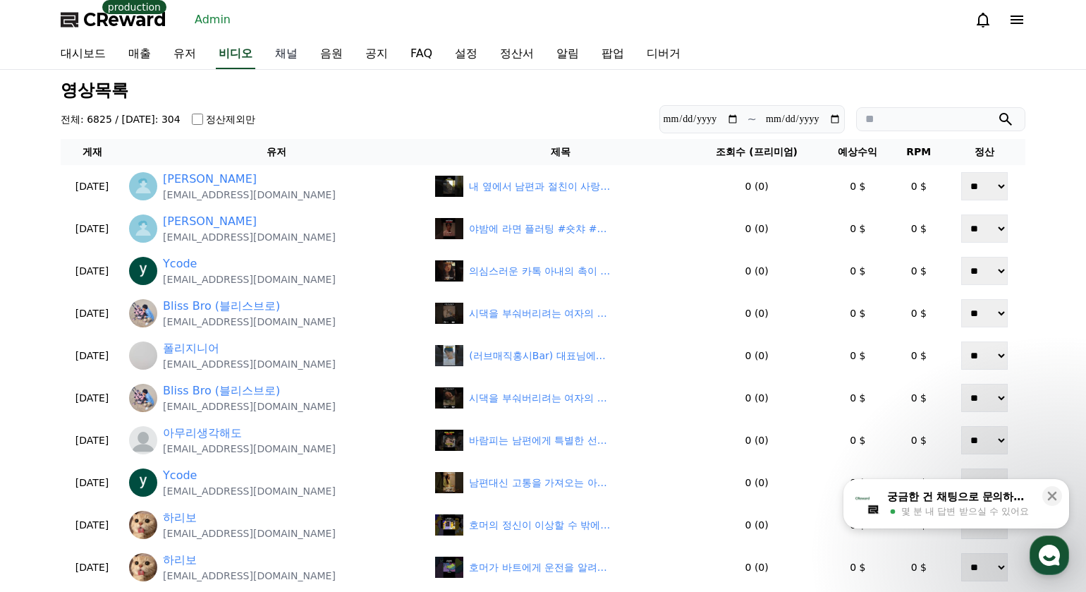
click at [299, 47] on link "채널" at bounding box center [286, 54] width 45 height 30
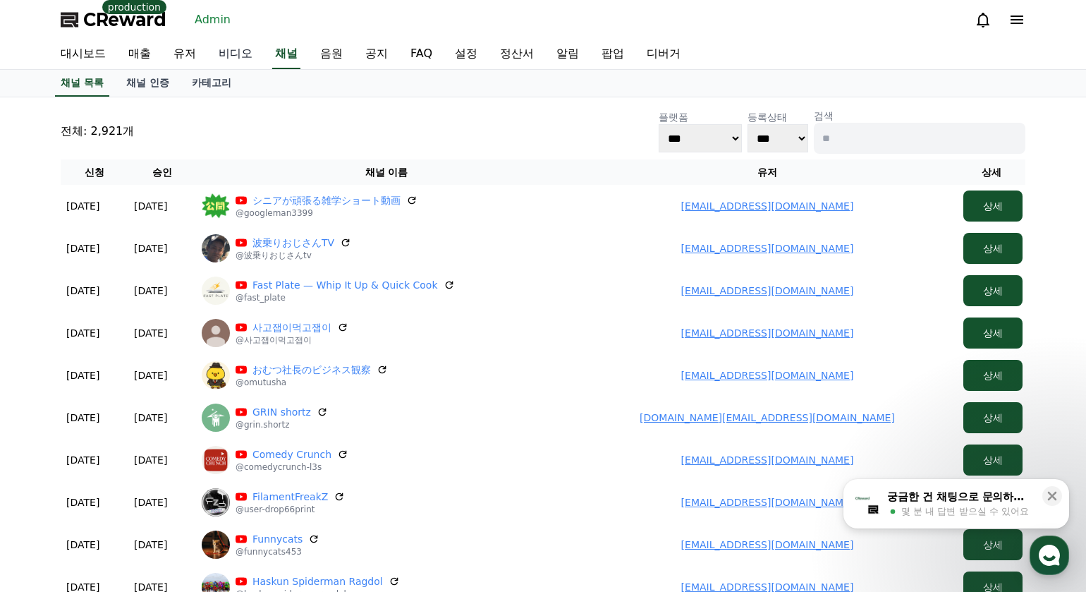
click at [249, 52] on link "비디오" at bounding box center [235, 54] width 56 height 30
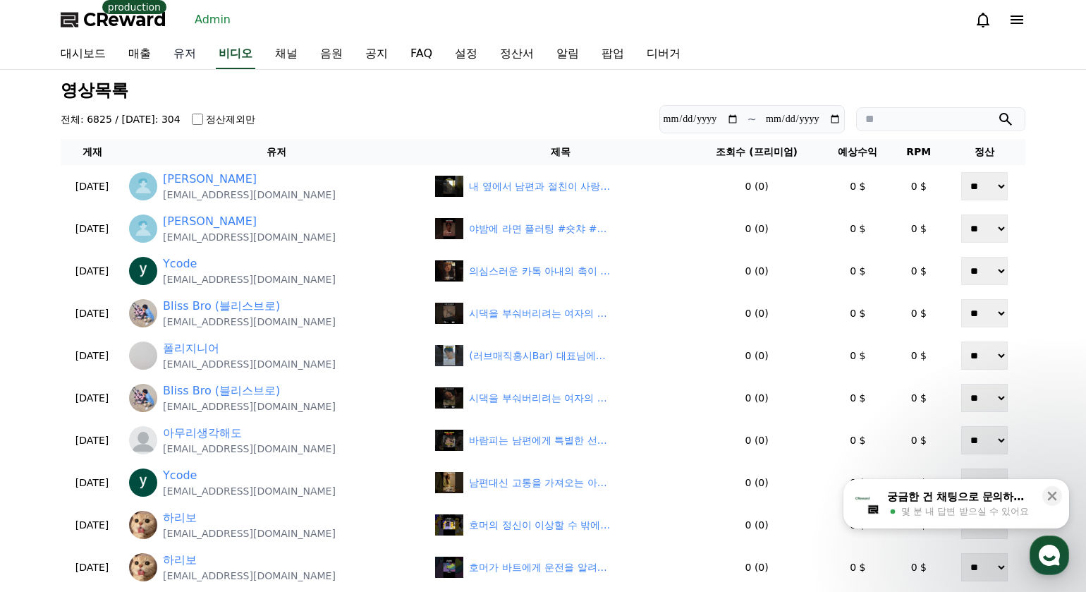
click at [188, 53] on link "유저" at bounding box center [184, 54] width 45 height 30
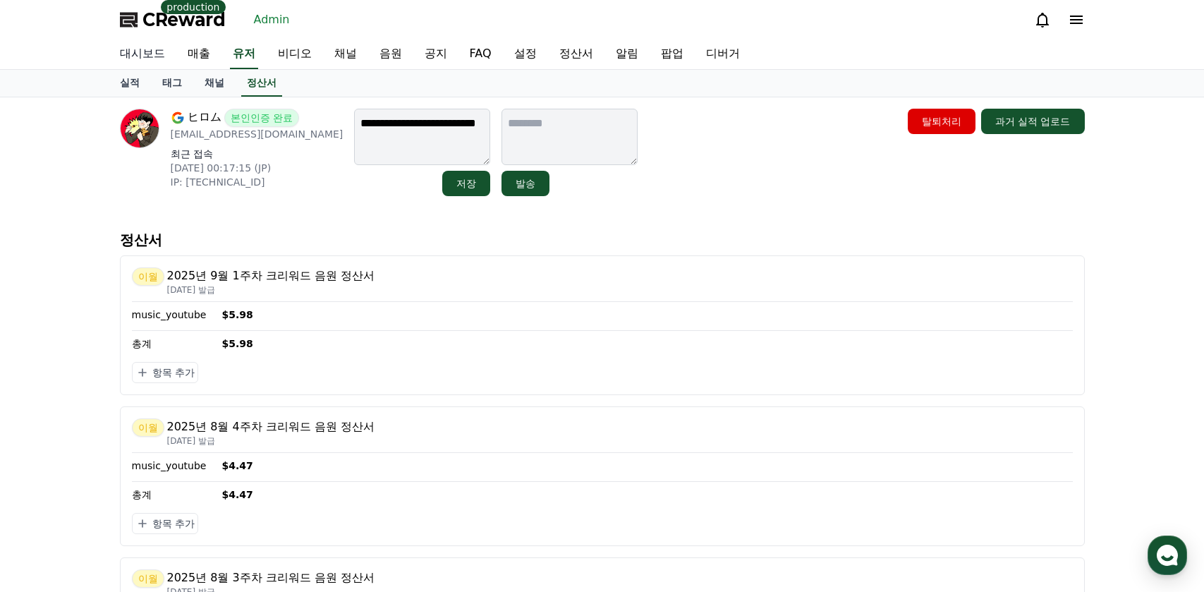
click at [136, 44] on link "대시보드" at bounding box center [143, 54] width 68 height 30
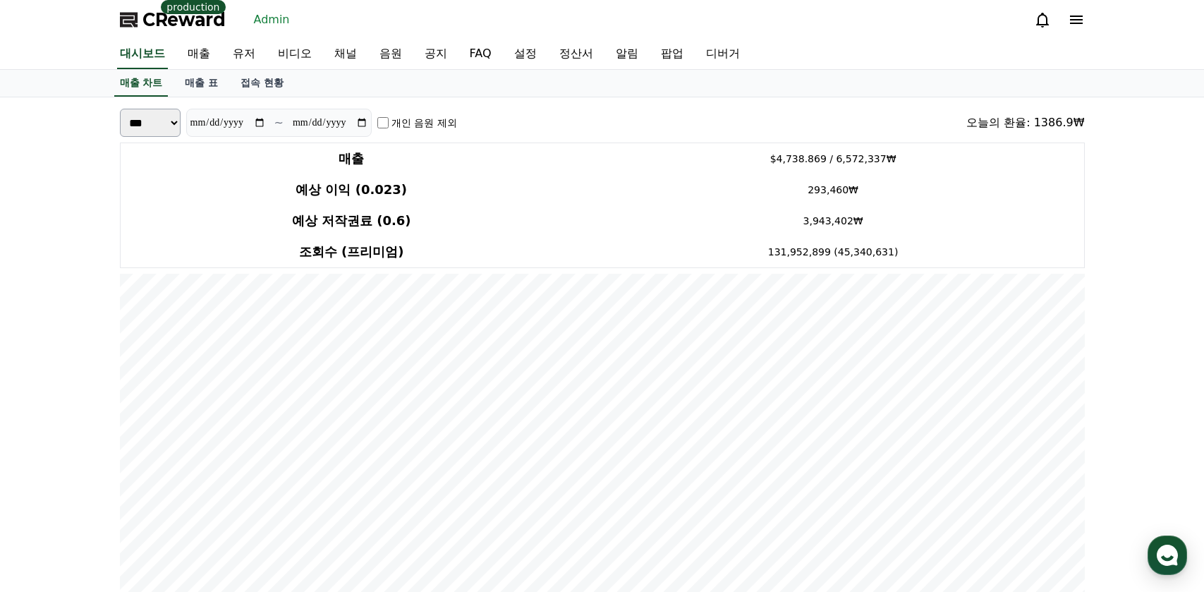
click at [895, 23] on div "CReward production Admin" at bounding box center [602, 19] width 987 height 39
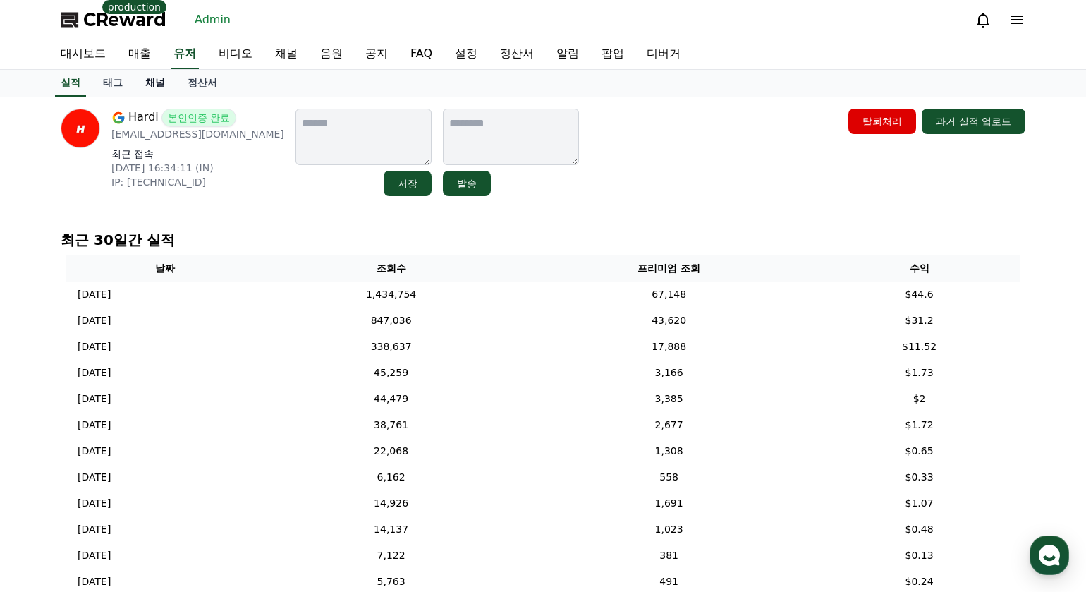
click at [156, 86] on link "채널" at bounding box center [155, 83] width 42 height 27
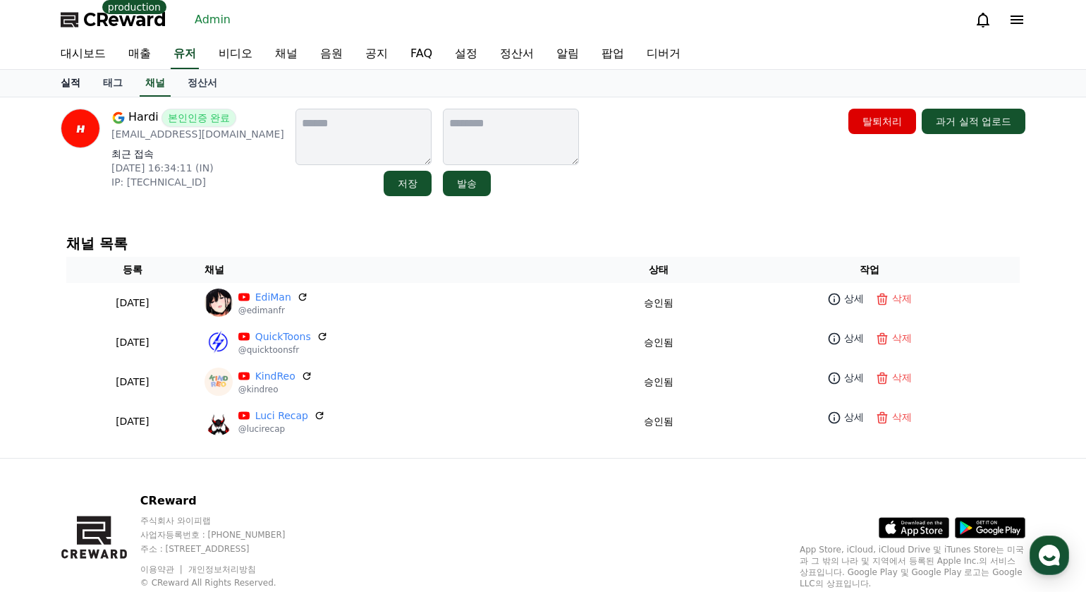
click at [78, 83] on link "실적" at bounding box center [70, 83] width 42 height 27
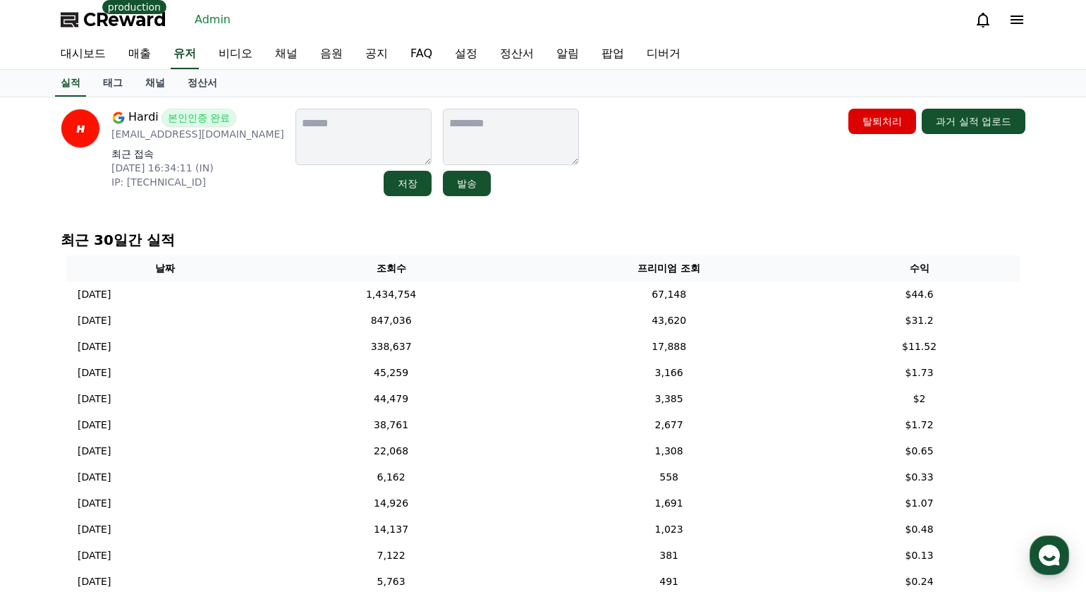
click at [686, 166] on div "Hardi 본인인증 완료 workforhardi@gmail.com 최근 접속 2025-09-01 16:34:11 (IN) IP: 2409:40…" at bounding box center [543, 152] width 965 height 87
click at [268, 45] on link "채널" at bounding box center [286, 54] width 45 height 30
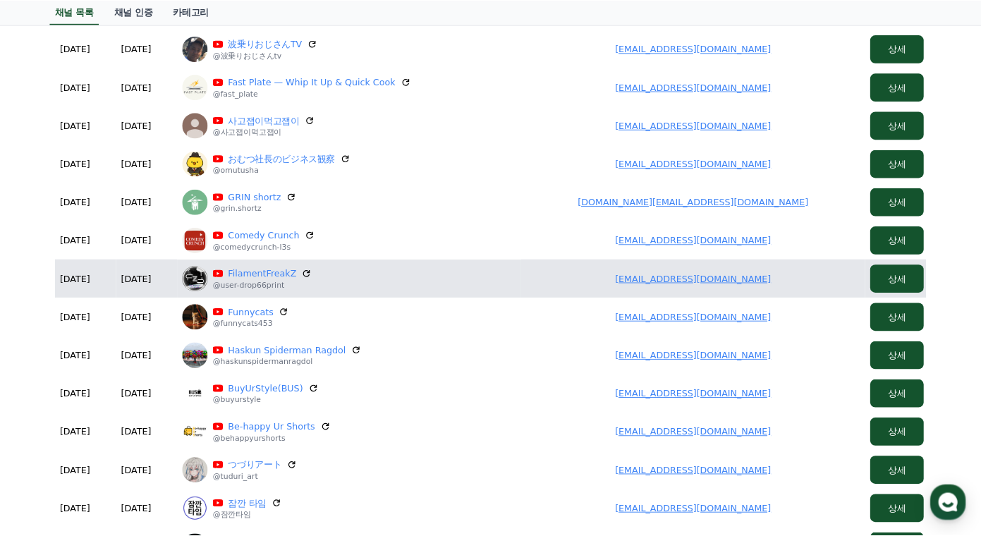
scroll to position [212, 0]
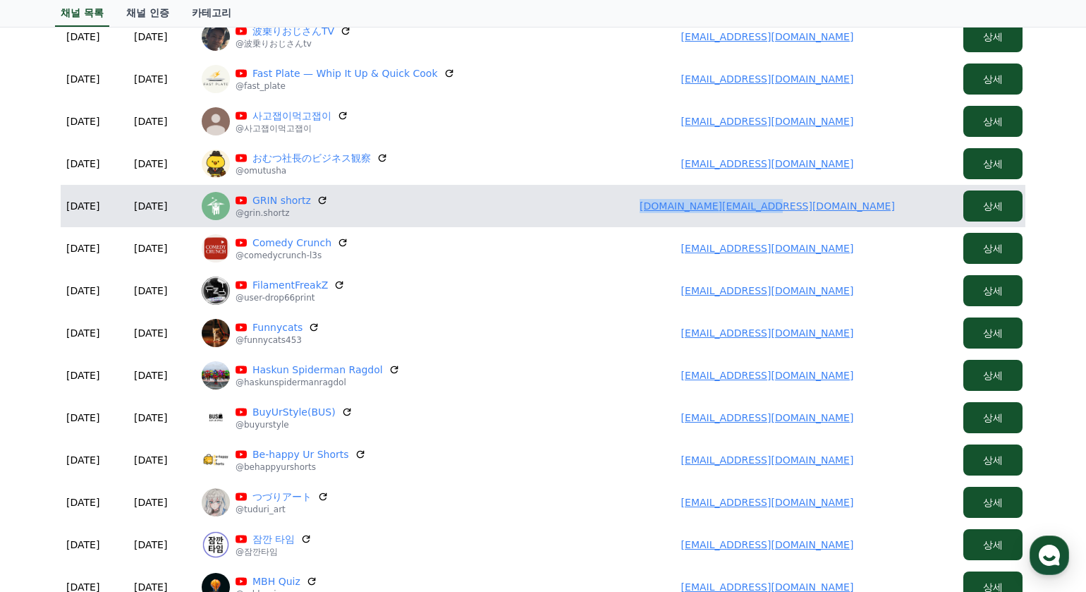
drag, startPoint x: 726, startPoint y: 213, endPoint x: 622, endPoint y: 160, distance: 116.4
click at [851, 214] on td "grinarts.work@gmail.com" at bounding box center [767, 206] width 381 height 42
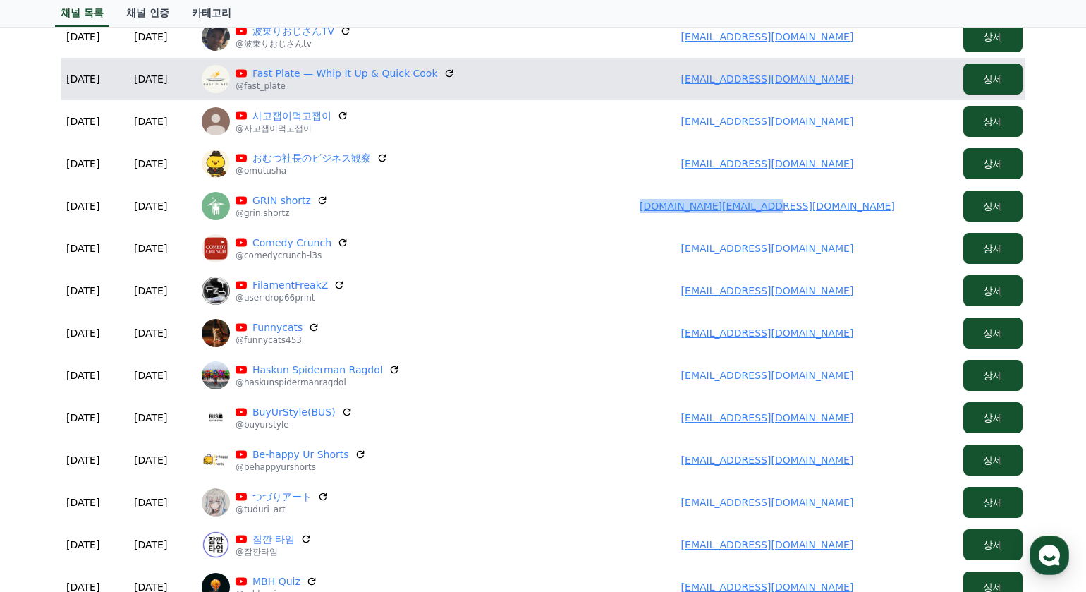
copy link "grinarts.work@gmail.com"
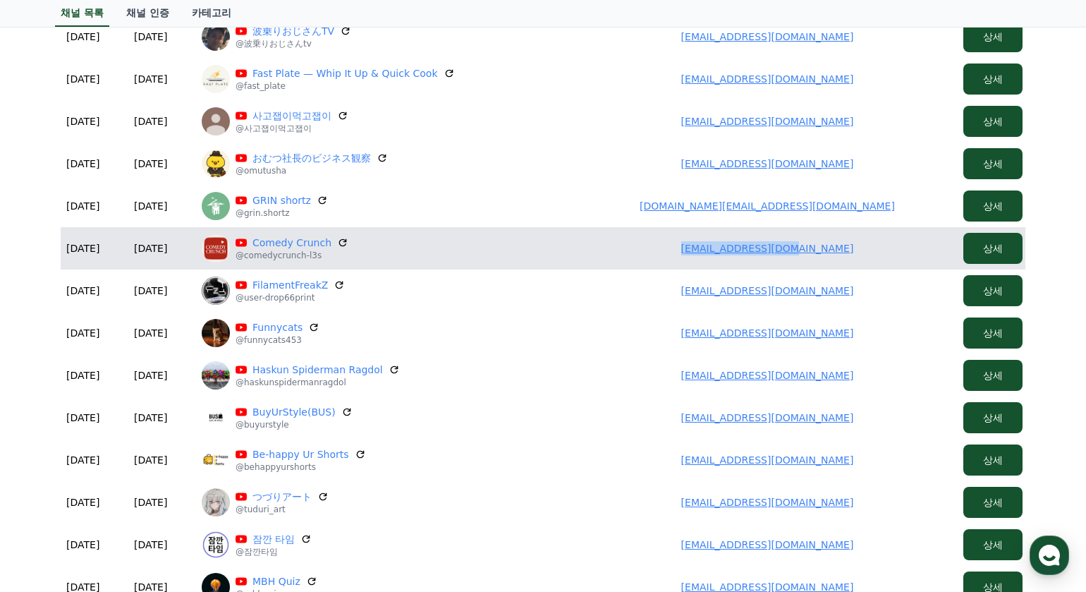
drag, startPoint x: 705, startPoint y: 248, endPoint x: 766, endPoint y: 252, distance: 60.8
click at [841, 252] on td "jsns07658@gmail.com" at bounding box center [767, 248] width 381 height 42
copy link "jsns07658@gmail.com"
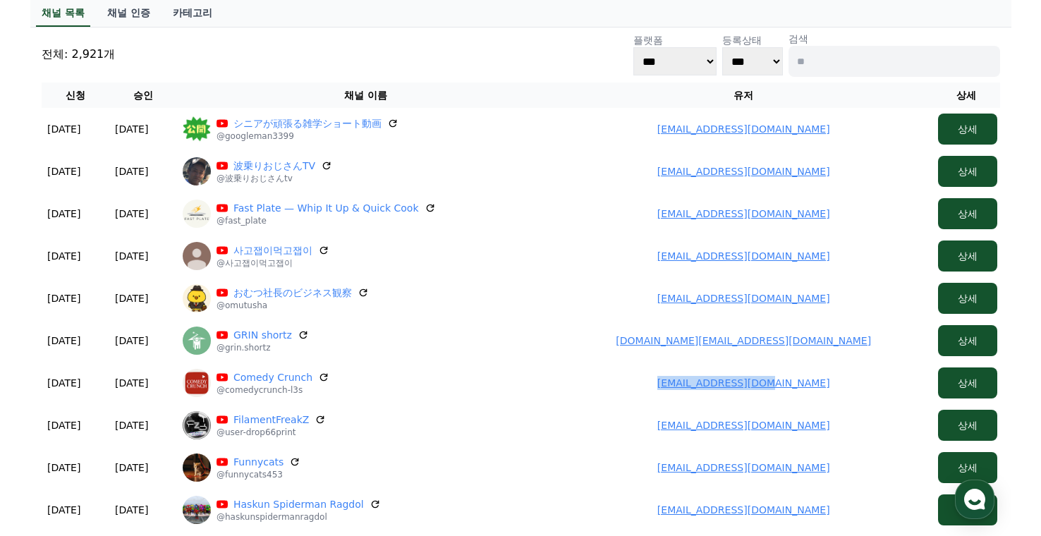
scroll to position [0, 0]
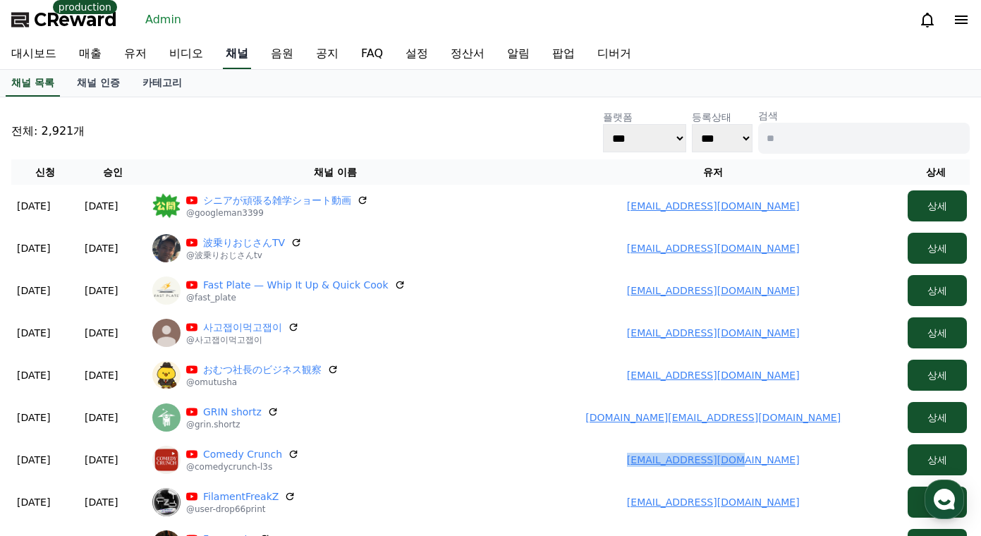
click at [238, 59] on link "채널" at bounding box center [237, 54] width 28 height 30
click at [107, 88] on link "채널 인증" at bounding box center [99, 83] width 66 height 27
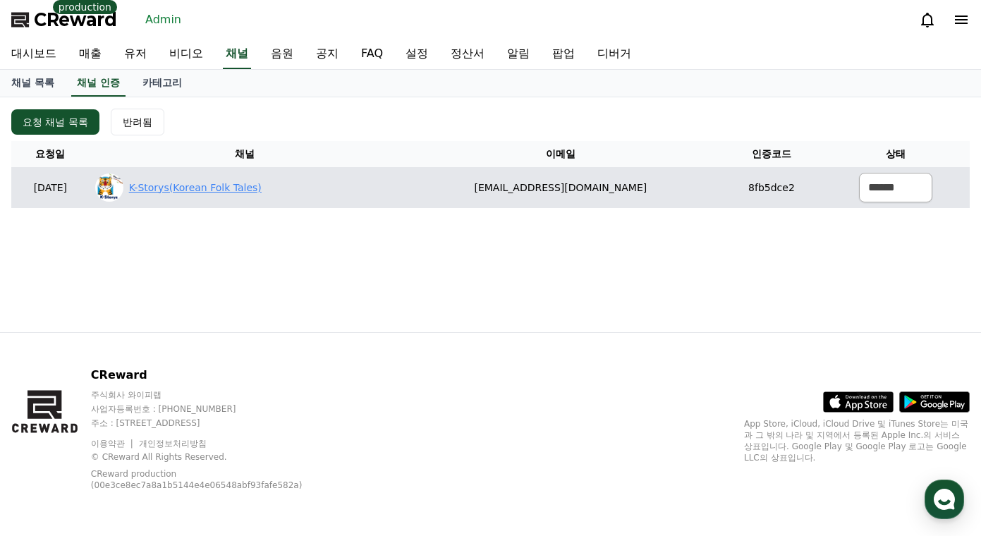
click at [233, 189] on link "K-Storys(Korean Folk Tales)" at bounding box center [195, 188] width 133 height 15
drag, startPoint x: 727, startPoint y: 188, endPoint x: 714, endPoint y: 193, distance: 13.6
click at [762, 190] on td "8fb5dce2" at bounding box center [771, 187] width 101 height 41
click at [604, 188] on td "goodoz@naver.com" at bounding box center [561, 187] width 322 height 41
drag, startPoint x: 517, startPoint y: 185, endPoint x: 703, endPoint y: 187, distance: 186.2
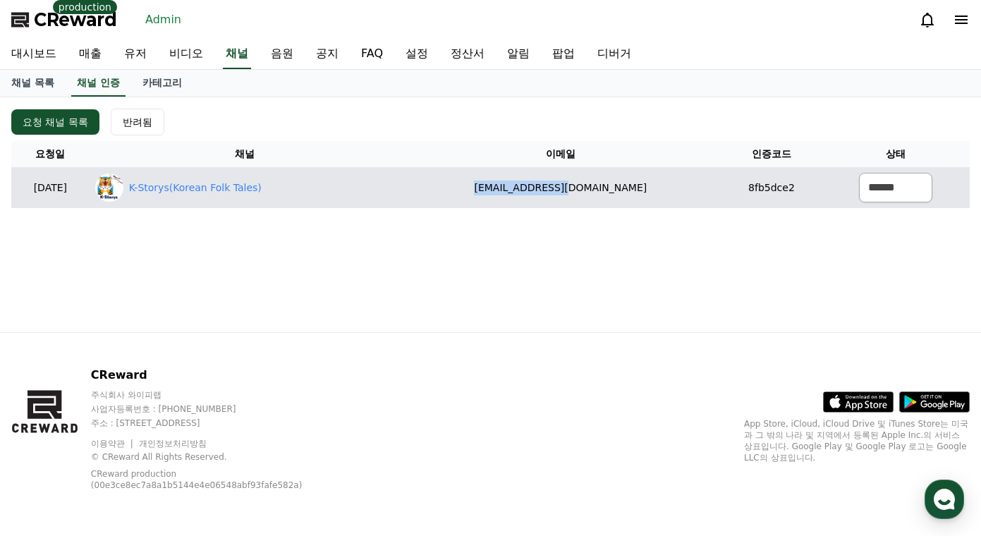
click at [663, 185] on td "goodoz@naver.com" at bounding box center [561, 187] width 322 height 41
copy td "goodoz@naver.com"
click at [861, 183] on select "****** *** ***" at bounding box center [895, 188] width 73 height 30
select select "********"
click at [859, 173] on select "****** *** ***" at bounding box center [895, 188] width 73 height 30
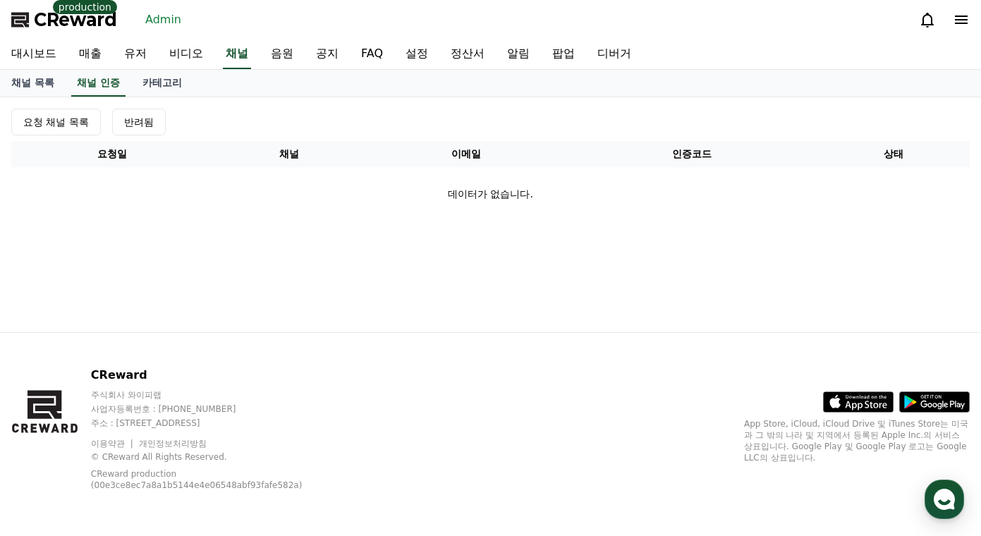
click at [587, 127] on div "요청 채널 목록 반려됨" at bounding box center [490, 122] width 958 height 27
click at [518, 106] on div "요청 채널 목록 반려됨 요청일 채널 이메일 인증코드 상태 데이터가 없습니다." at bounding box center [491, 164] width 970 height 123
click at [139, 49] on link "유저" at bounding box center [135, 54] width 45 height 30
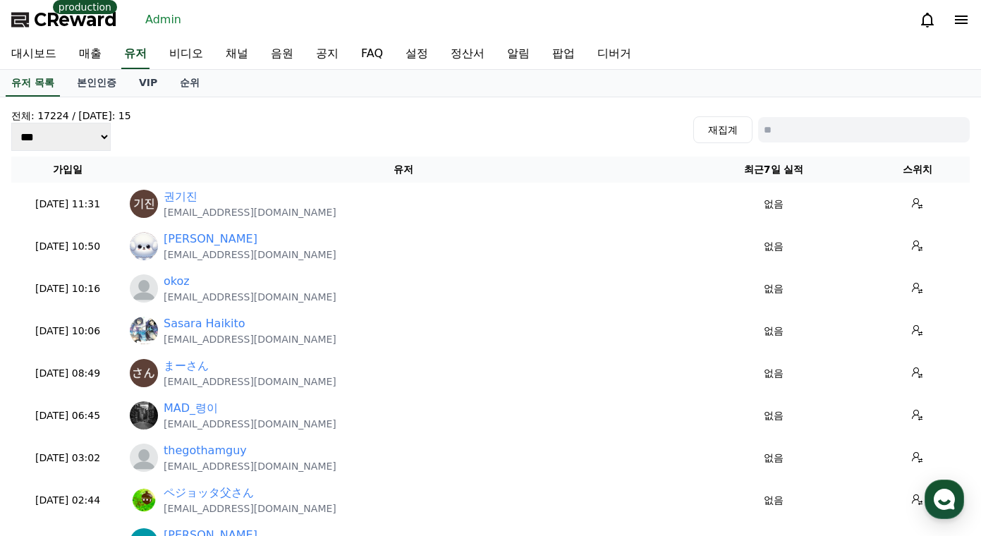
click at [805, 120] on input at bounding box center [864, 129] width 212 height 25
paste input "**********"
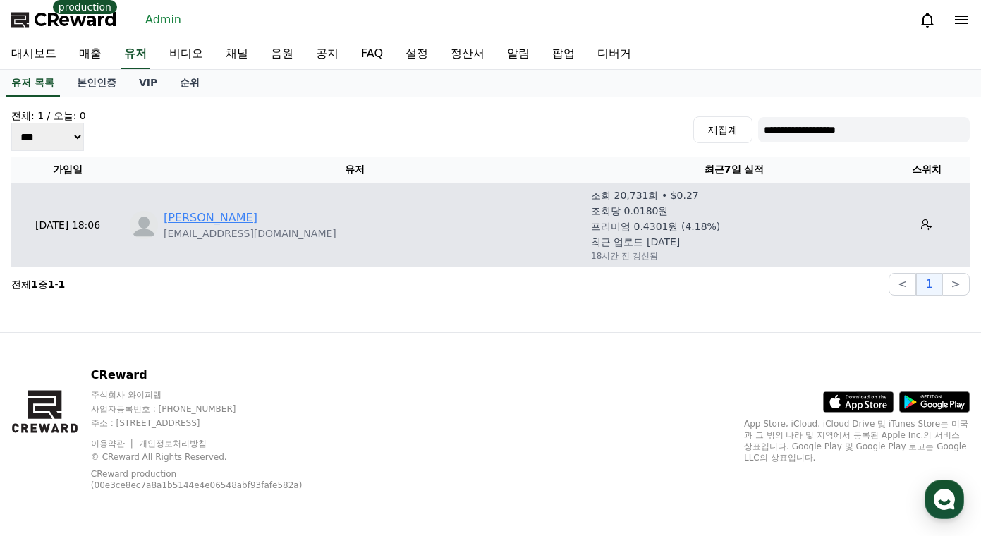
click at [178, 224] on link "[PERSON_NAME]" at bounding box center [211, 217] width 94 height 17
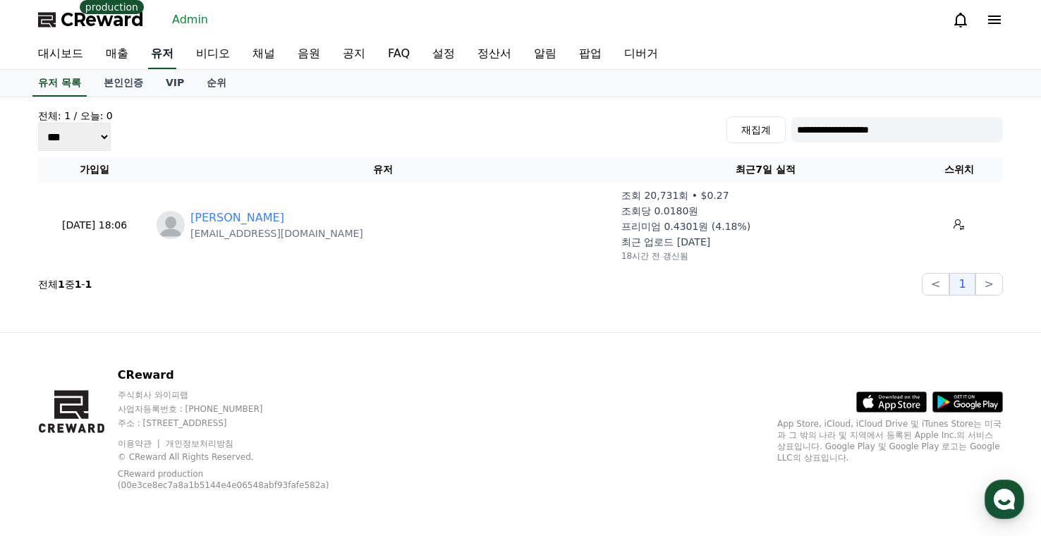
click at [159, 51] on link "유저" at bounding box center [162, 54] width 28 height 30
drag, startPoint x: 863, startPoint y: 137, endPoint x: 852, endPoint y: 136, distance: 11.3
click at [862, 137] on input "**********" at bounding box center [897, 129] width 212 height 25
paste input "***"
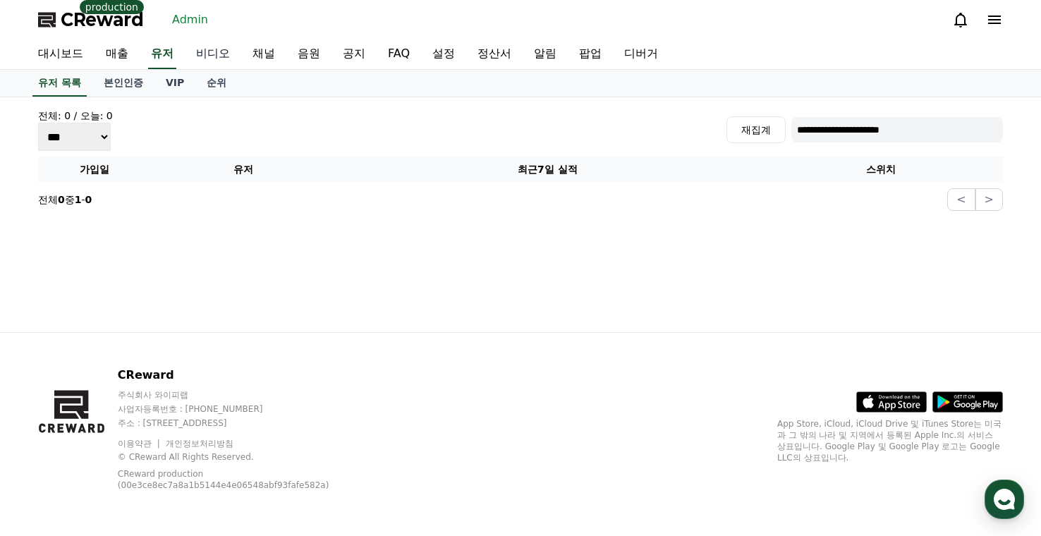
click at [177, 55] on div "대시보드 매출 유저 비디오 채널 음원 공지 FAQ 설정 정산서 알림 팝업 디버거" at bounding box center [520, 54] width 987 height 30
click at [893, 132] on input "**********" at bounding box center [897, 129] width 212 height 25
type input "*"
type input "****"
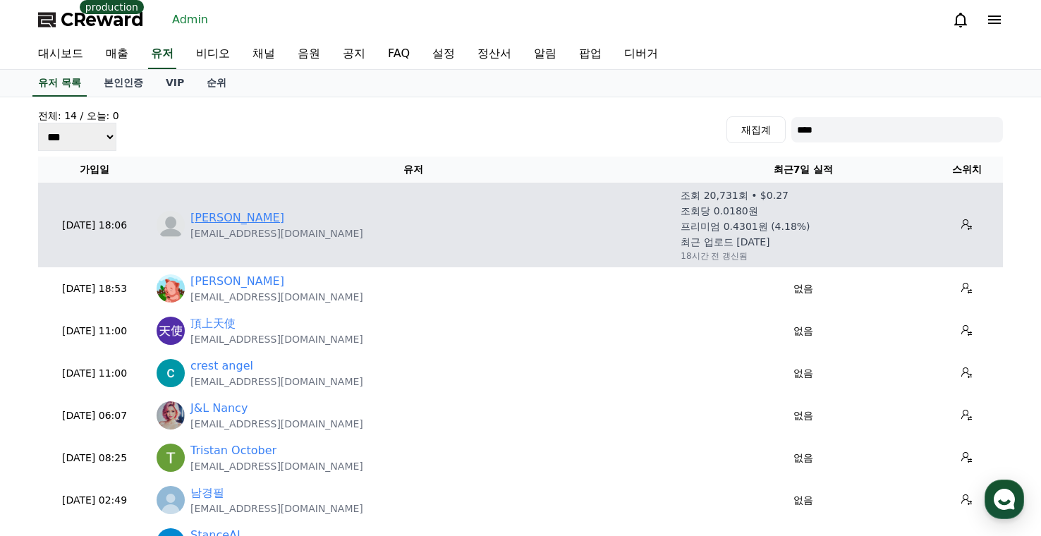
click at [207, 214] on link "[PERSON_NAME]" at bounding box center [237, 217] width 94 height 17
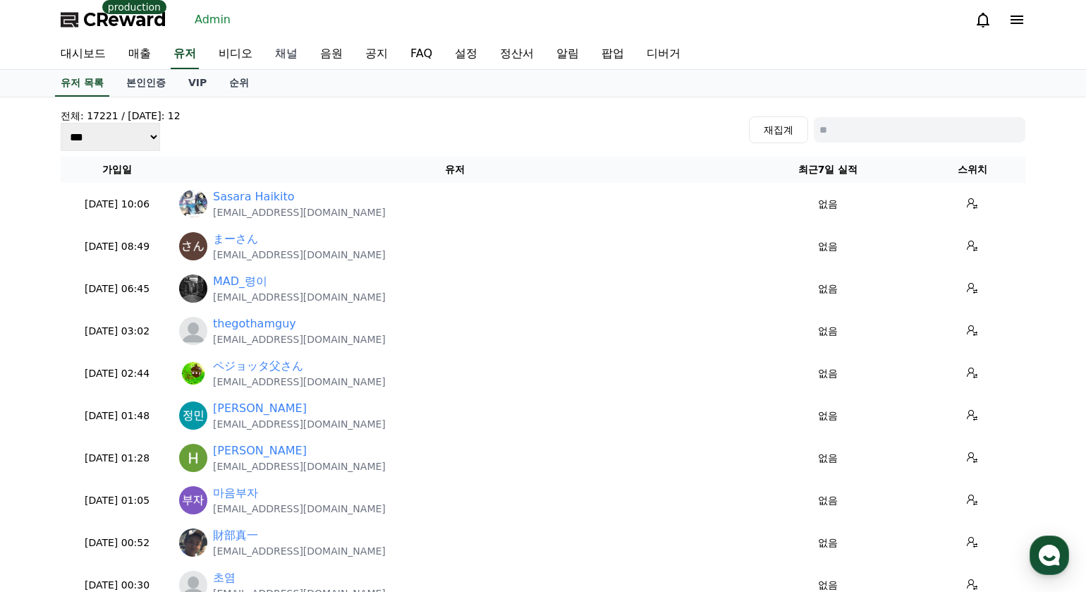
click at [279, 47] on link "채널" at bounding box center [286, 54] width 45 height 30
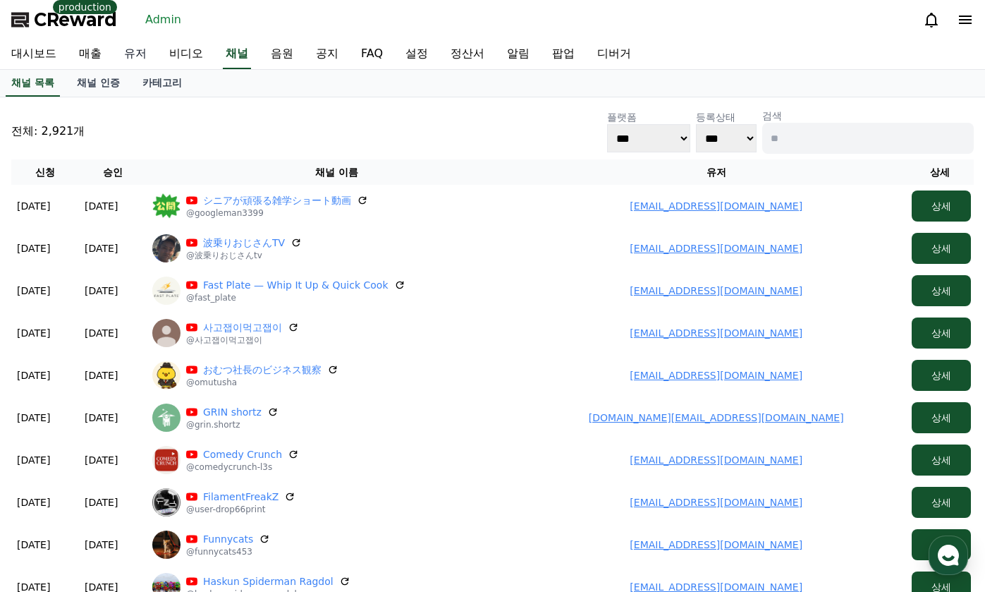
click at [122, 56] on link "유저" at bounding box center [135, 54] width 45 height 30
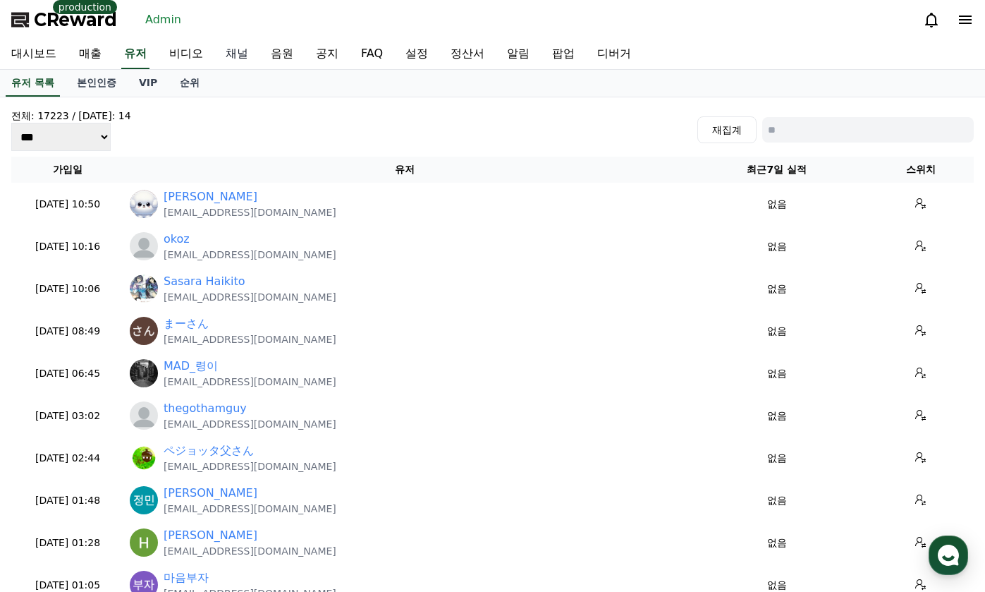
click at [231, 47] on link "채널" at bounding box center [236, 54] width 45 height 30
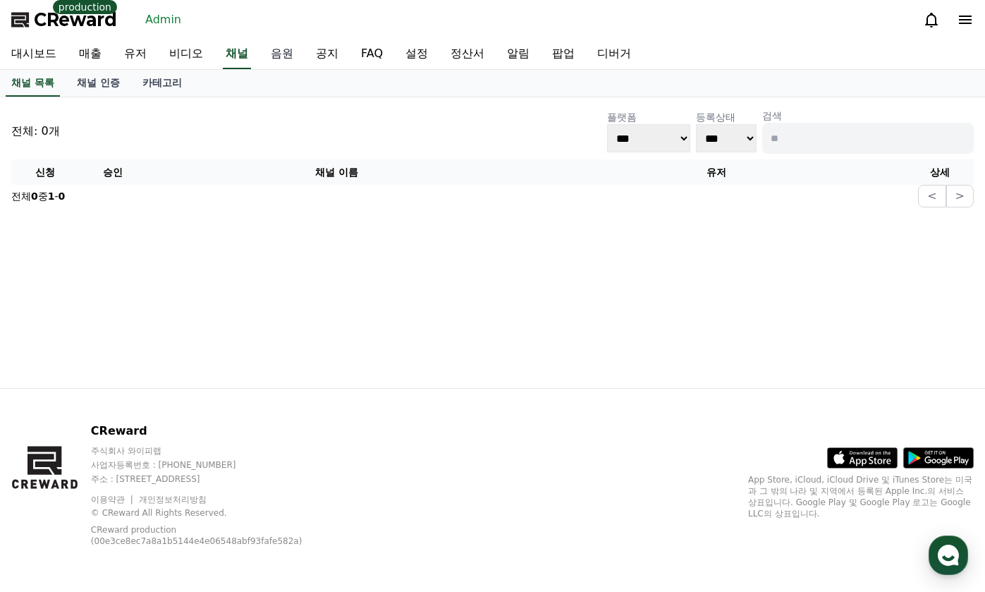
click at [278, 50] on link "음원" at bounding box center [282, 54] width 45 height 30
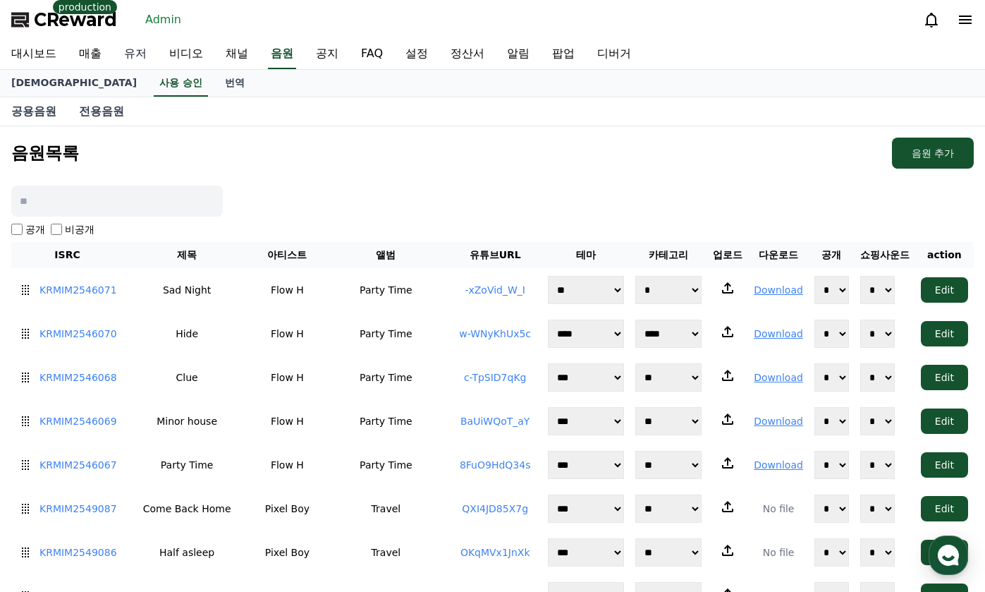
click at [147, 54] on link "유저" at bounding box center [135, 54] width 45 height 30
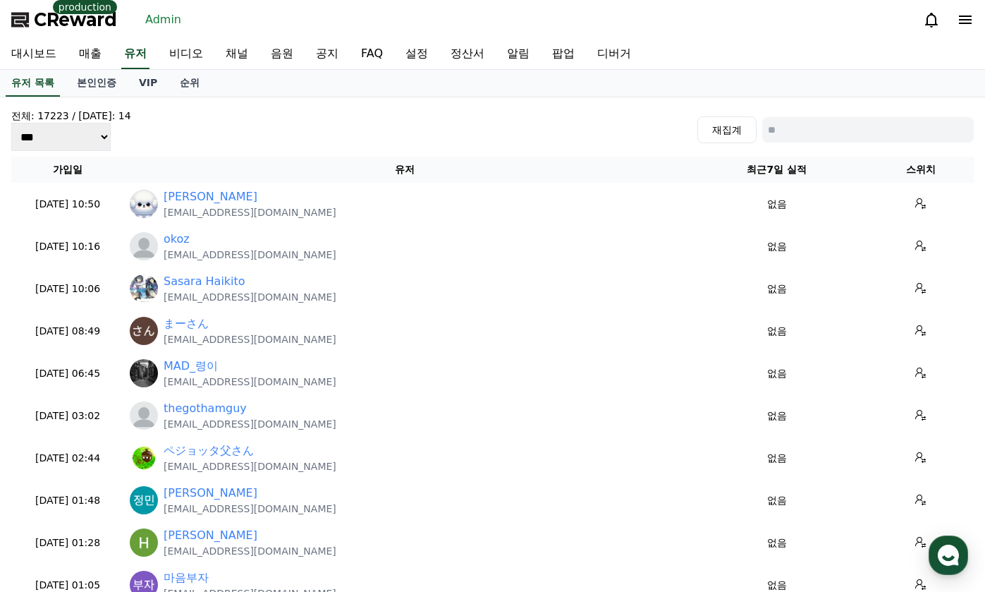
click at [94, 23] on span "CReward" at bounding box center [75, 19] width 83 height 23
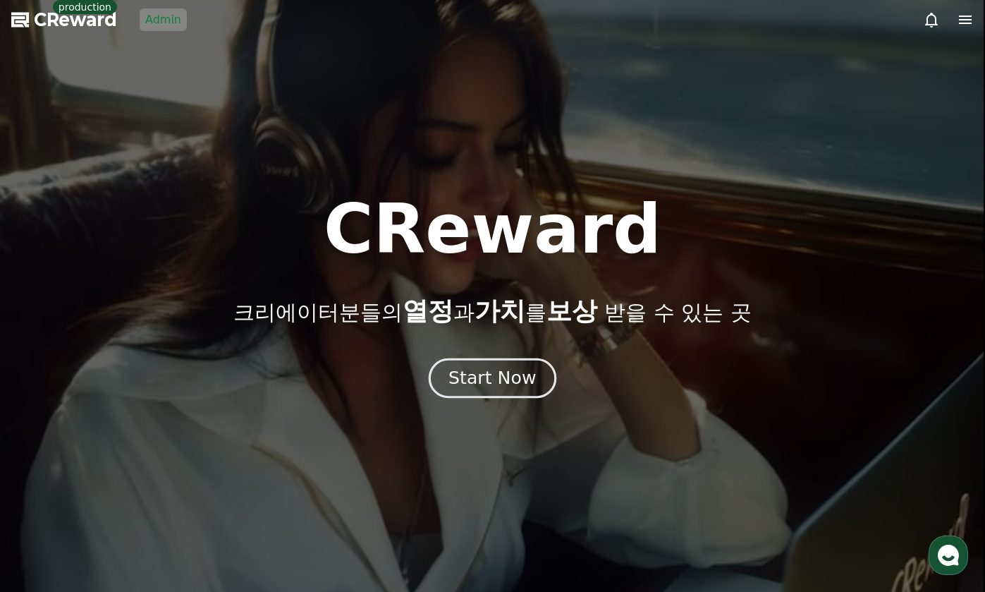
click at [494, 358] on div "CReward 크리에이터분들의 열정 과 가치 를 보상 받을 수 있는 곳 Start Now" at bounding box center [492, 296] width 985 height 202
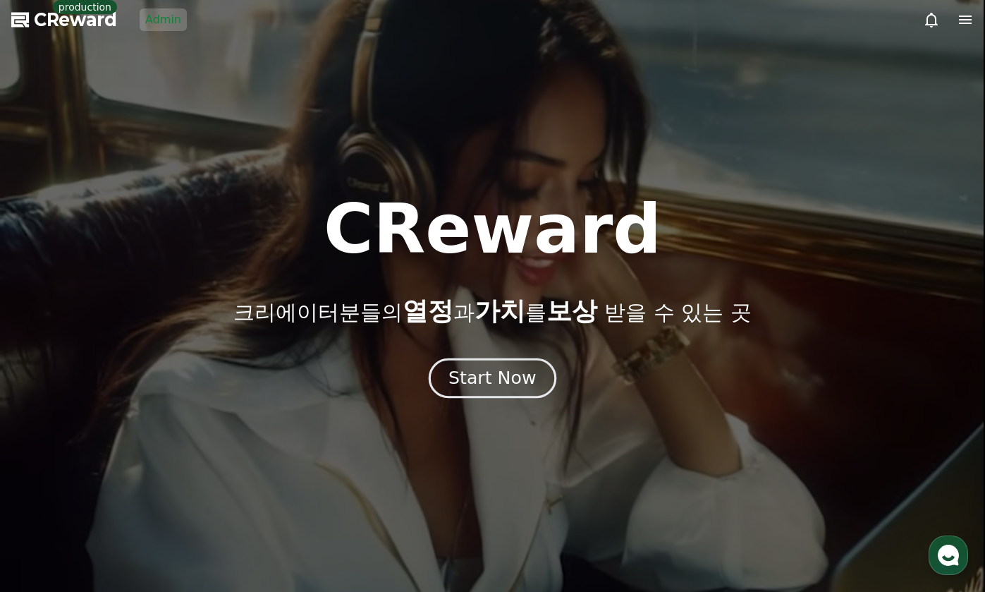
click at [498, 366] on div "Start Now" at bounding box center [492, 378] width 87 height 24
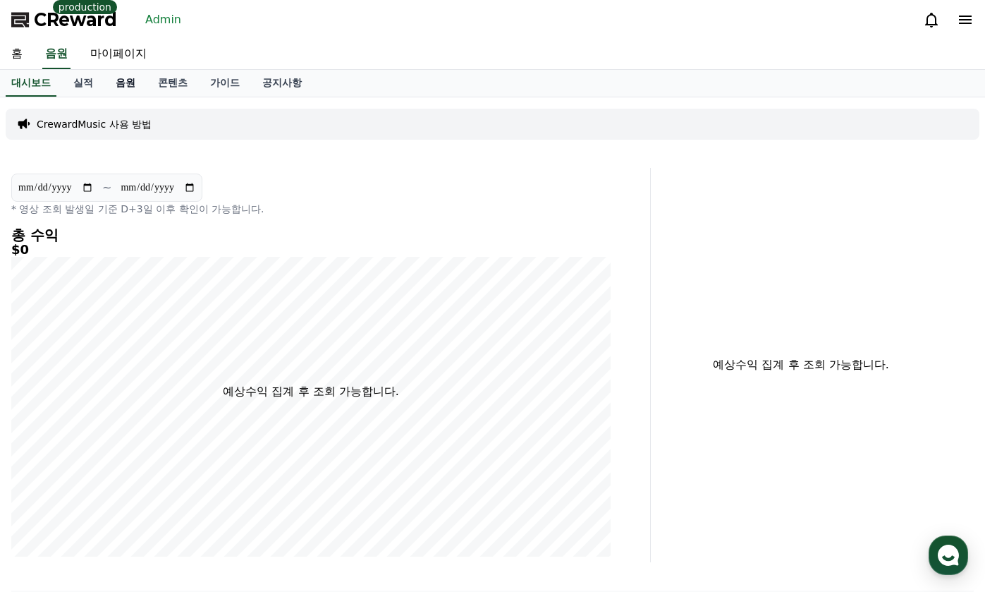
click at [115, 87] on link "음원" at bounding box center [125, 83] width 42 height 27
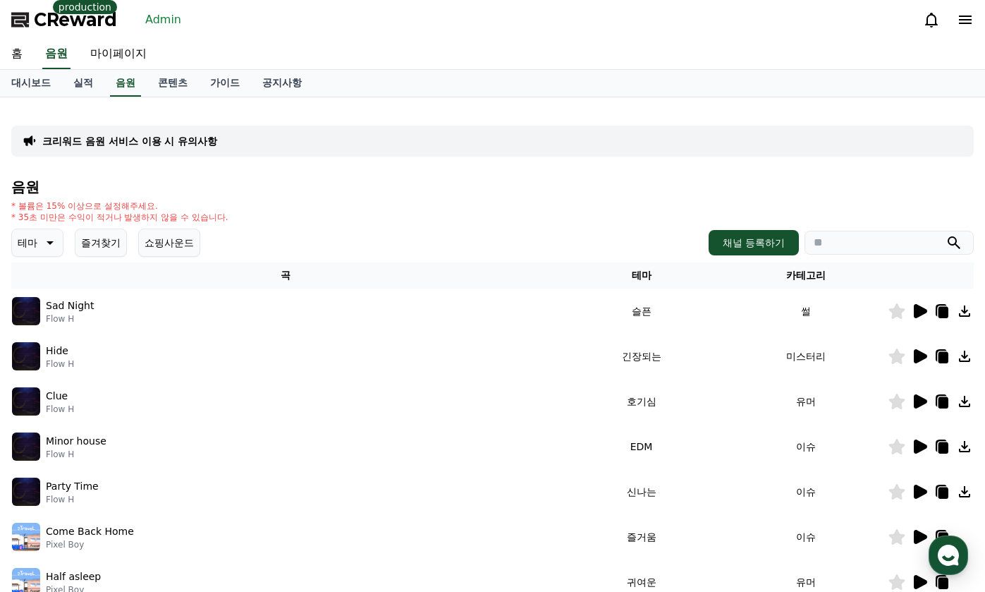
click at [130, 138] on p "크리워드 음원 서비스 이용 시 유의사항" at bounding box center [129, 141] width 175 height 14
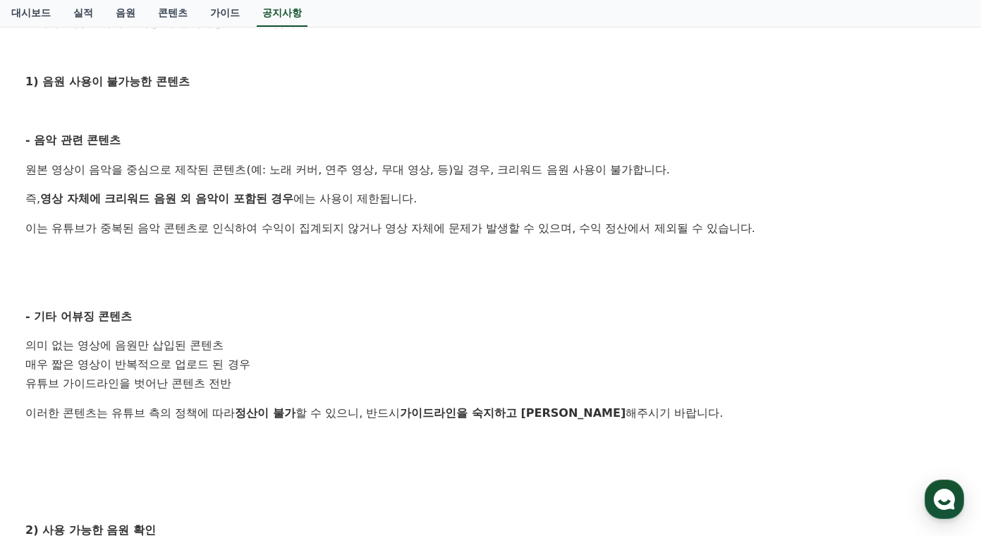
scroll to position [423, 0]
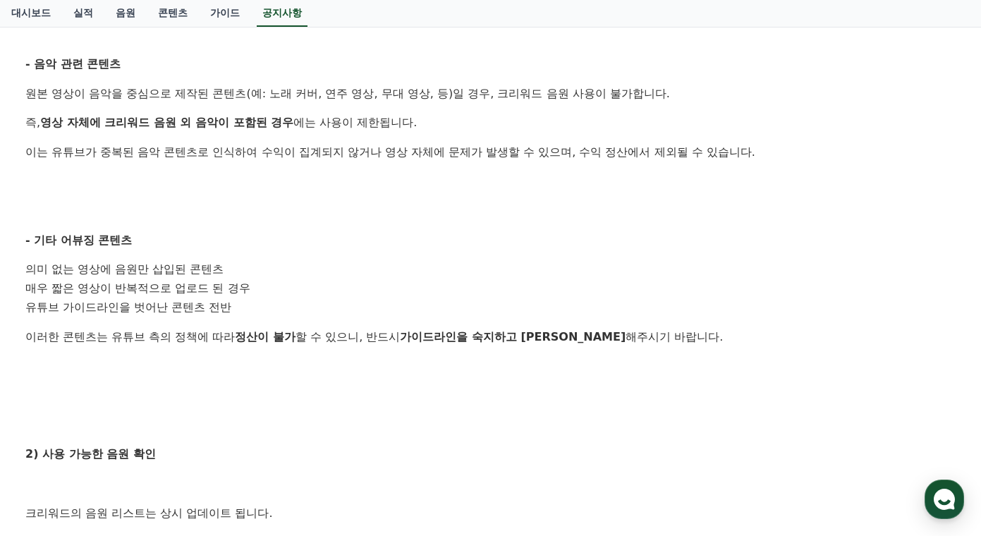
click at [223, 352] on div "안녕하세요, 크리워드입니다. 크리워드를 이용해주시는 크리에이터님들께 감사의 말씀을 드립니다. 크리워드 음원 서비스 이용 시 유의사항을 안내드립…" at bounding box center [490, 318] width 930 height 937
drag, startPoint x: 32, startPoint y: 334, endPoint x: 106, endPoint y: 340, distance: 74.3
click at [106, 340] on p "이러한 콘텐츠는 유튜브 측의 정책에 따라 정산이 불가 할 수 있으니, 반드시 가이드라인을 숙지하고 준수 해주시기 바랍니다." at bounding box center [490, 337] width 930 height 18
click at [109, 341] on p "이러한 콘텐츠는 유튜브 측의 정책에 따라 정산이 불가 할 수 있으니, 반드시 가이드라인을 숙지하고 준수 해주시기 바랍니다." at bounding box center [490, 337] width 930 height 18
click at [49, 341] on p "이러한 콘텐츠는 유튜브 측의 정책에 따라 정산이 불가 할 수 있으니, 반드시 가이드라인을 숙지하고 준수 해주시기 바랍니다." at bounding box center [490, 337] width 930 height 18
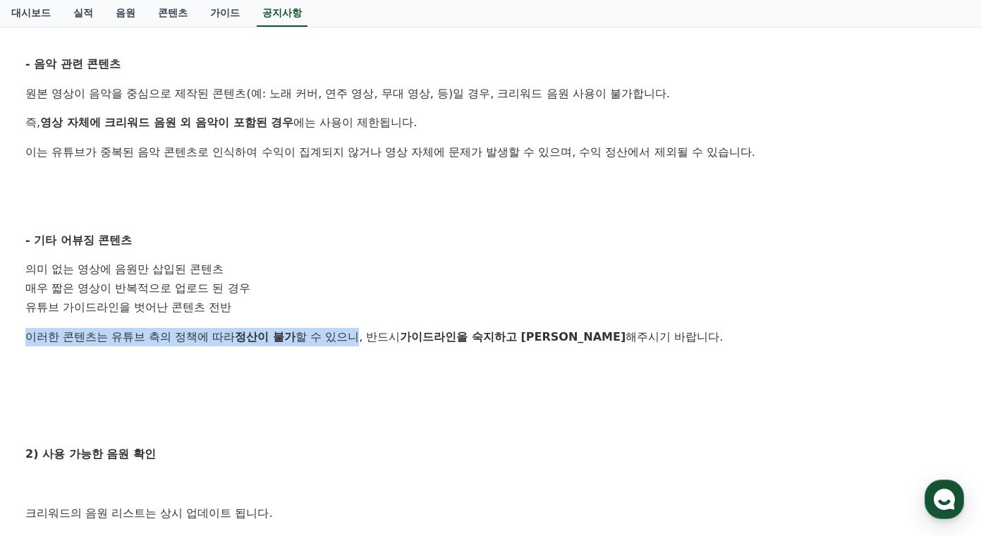
drag, startPoint x: 25, startPoint y: 334, endPoint x: 361, endPoint y: 340, distance: 336.4
click at [361, 340] on div "[필독] 크리워드 음원 서비스 이용 시 유의사항 작성일: 2025-02-21 안녕하세요, 크리워드입니다. 크리워드를 이용해주시는 크리에이터님들…" at bounding box center [491, 295] width 936 height 1073
copy p "이러한 콘텐츠는 유튜브 측의 정책에 따라 정산이 불가 할 수 있으니"
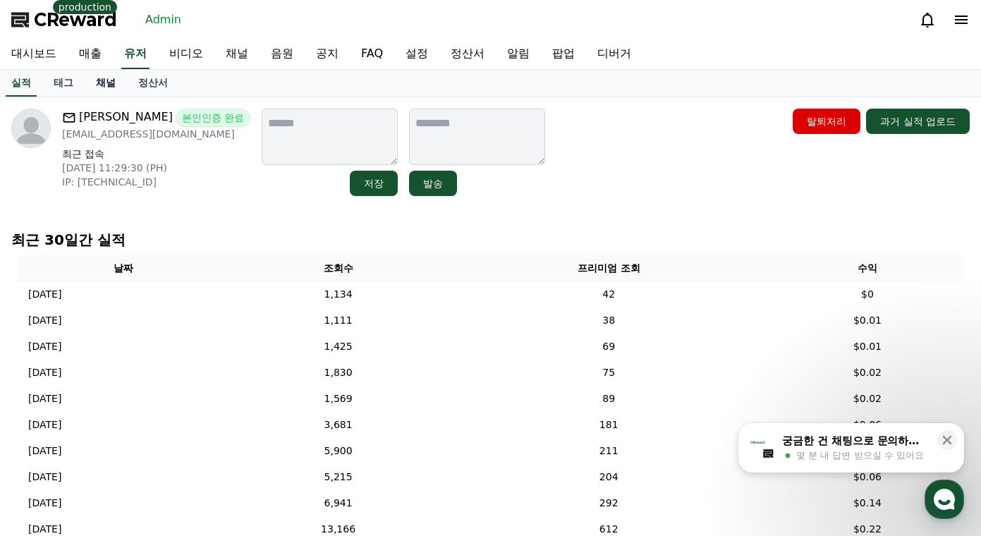
click at [120, 84] on link "채널" at bounding box center [106, 83] width 42 height 27
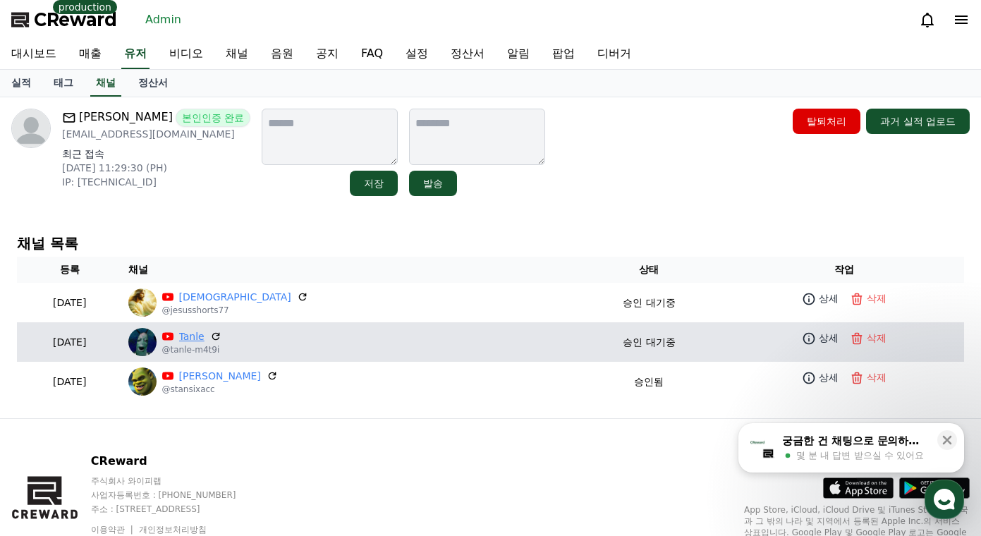
click at [205, 334] on link "Tanle" at bounding box center [191, 336] width 25 height 15
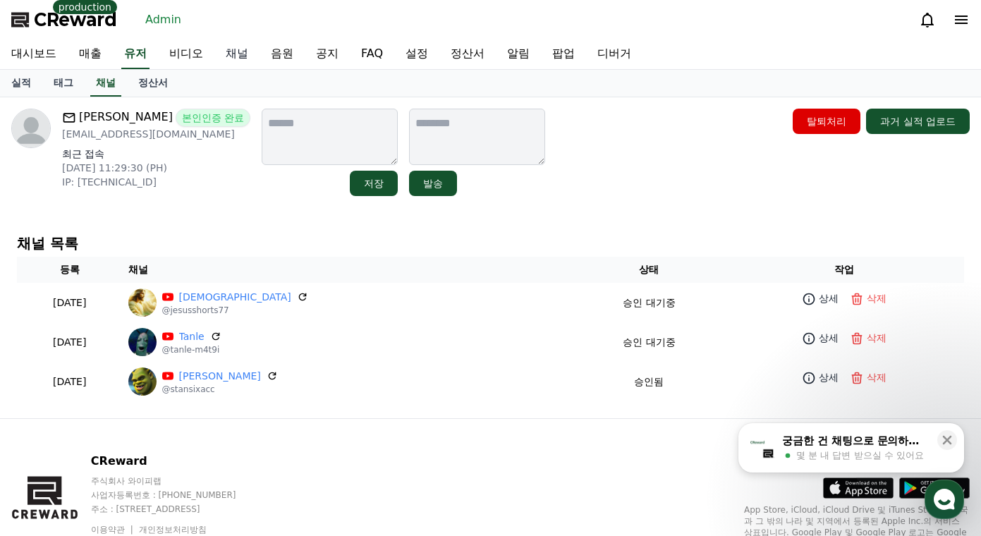
click at [224, 46] on link "채널" at bounding box center [236, 54] width 45 height 30
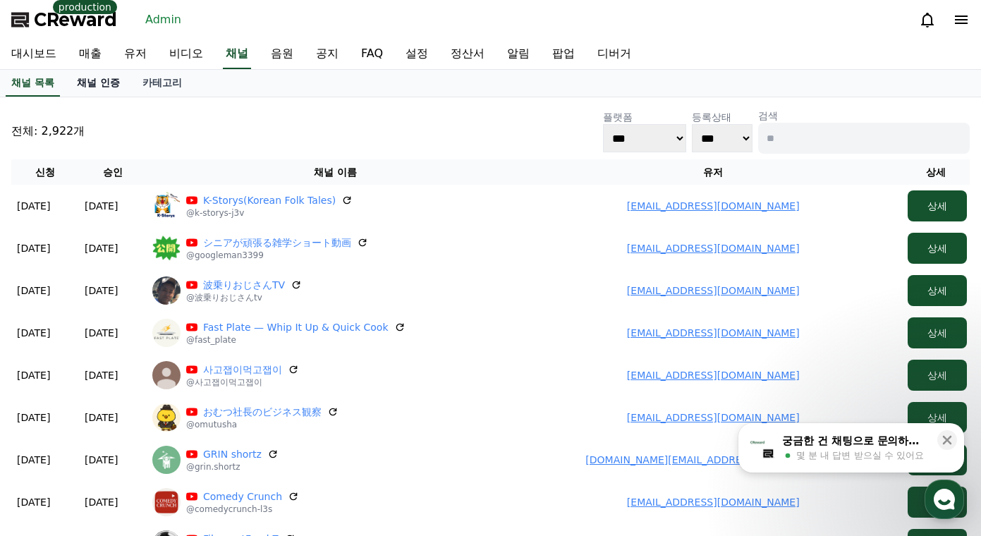
click at [117, 87] on link "채널 인증" at bounding box center [99, 83] width 66 height 27
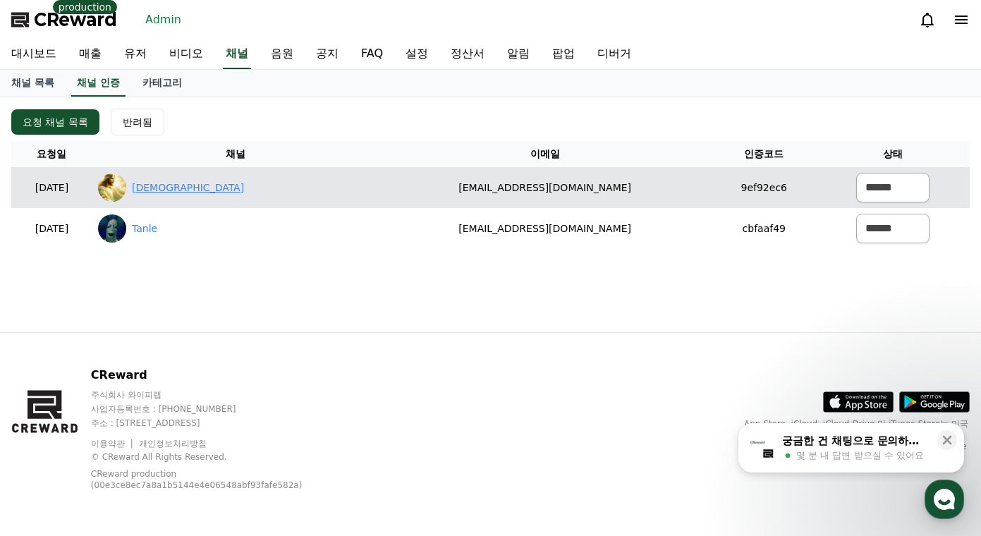
click at [232, 190] on link "[DEMOGRAPHIC_DATA]" at bounding box center [188, 188] width 112 height 15
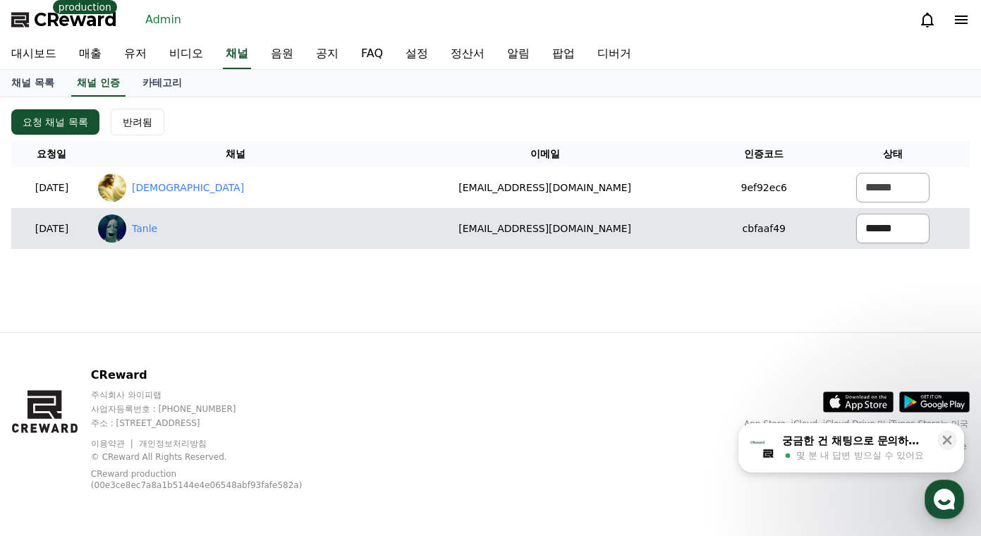
click at [862, 224] on select "****** *** ***" at bounding box center [892, 229] width 73 height 30
select select "********"
click at [856, 214] on select "****** *** ***" at bounding box center [892, 229] width 73 height 30
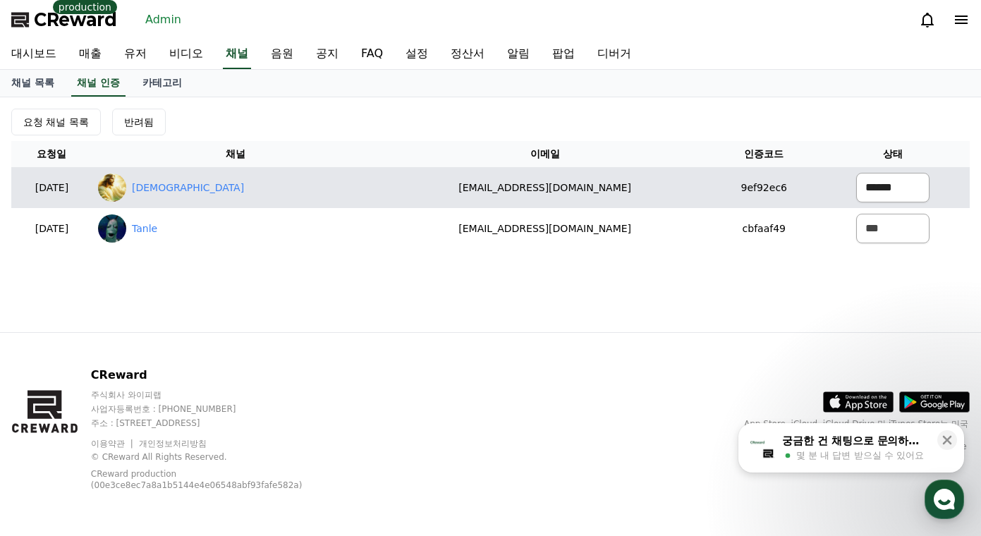
click at [856, 181] on select "****** *** ***" at bounding box center [892, 188] width 73 height 30
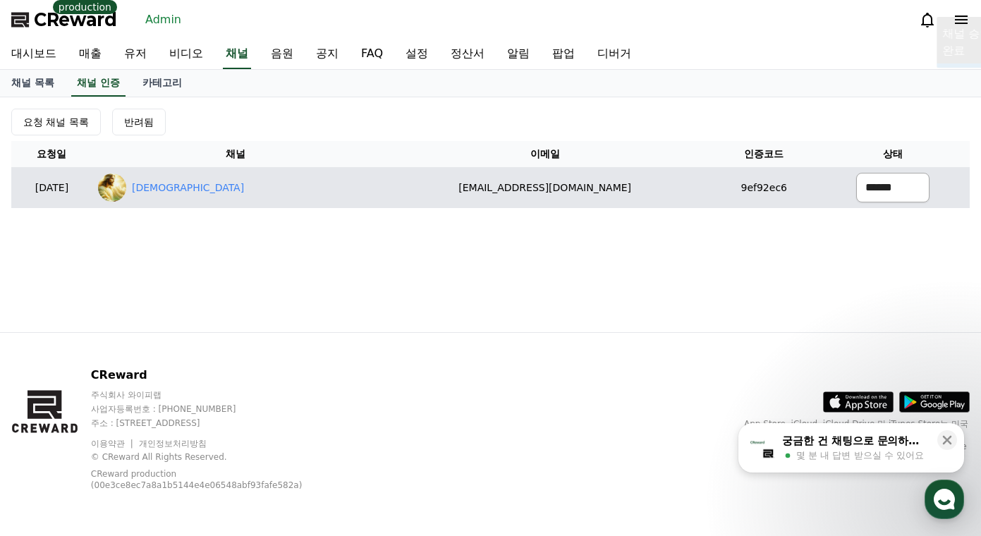
select select "********"
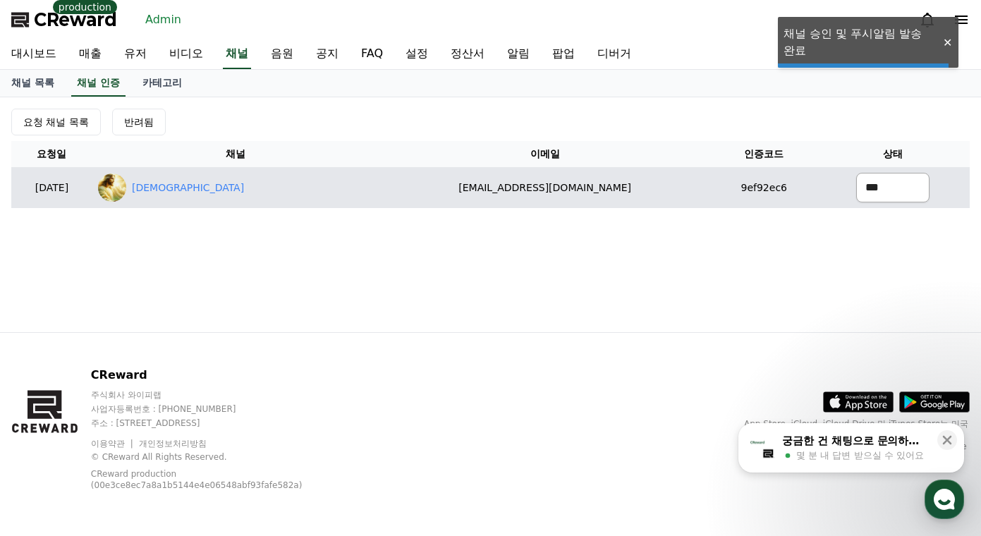
click at [856, 173] on select "****** *** ***" at bounding box center [892, 188] width 73 height 30
